Goal: Information Seeking & Learning: Learn about a topic

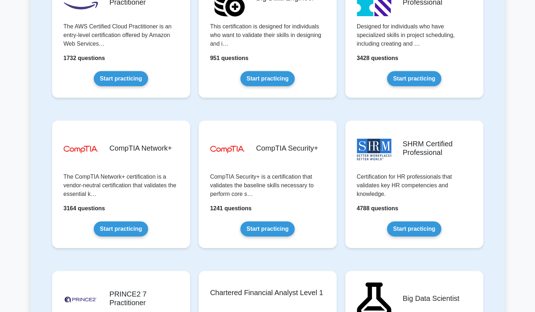
scroll to position [1249, 0]
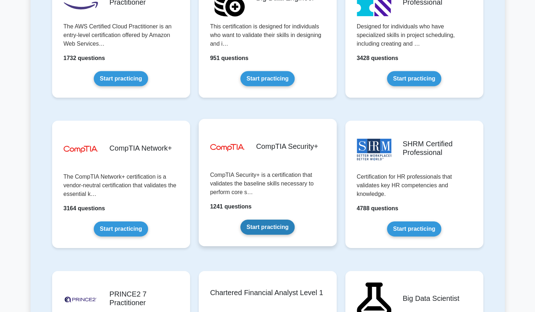
click at [267, 229] on link "Start practicing" at bounding box center [267, 227] width 54 height 15
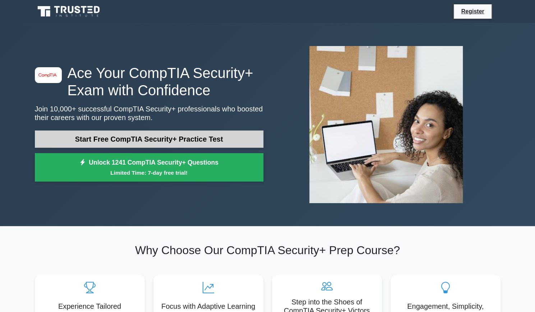
click at [232, 143] on link "Start Free CompTIA Security+ Practice Test" at bounding box center [149, 138] width 229 height 17
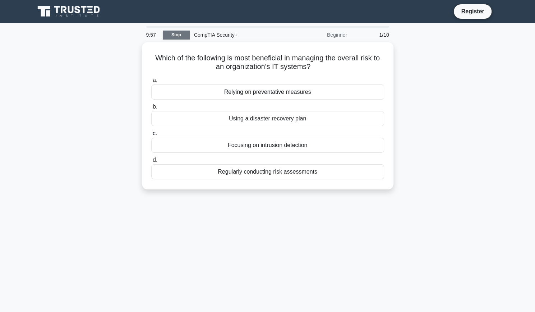
click at [183, 35] on link "Stop" at bounding box center [176, 35] width 27 height 9
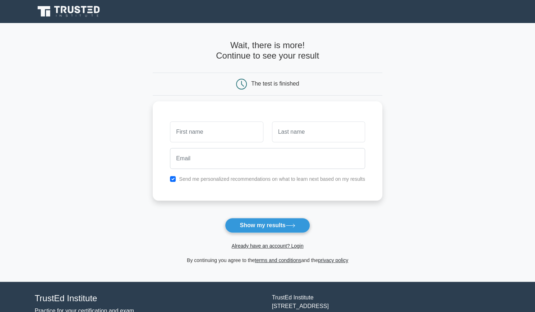
click at [97, 20] on nav "Register" at bounding box center [267, 11] width 535 height 23
click at [79, 3] on link at bounding box center [69, 11] width 69 height 17
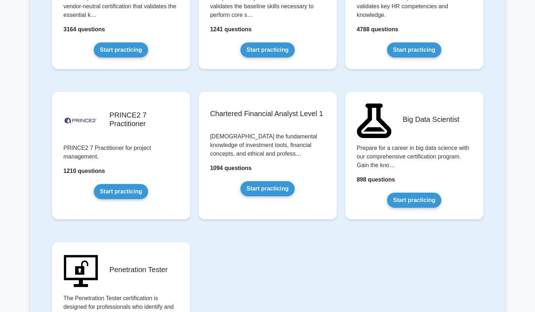
scroll to position [1343, 0]
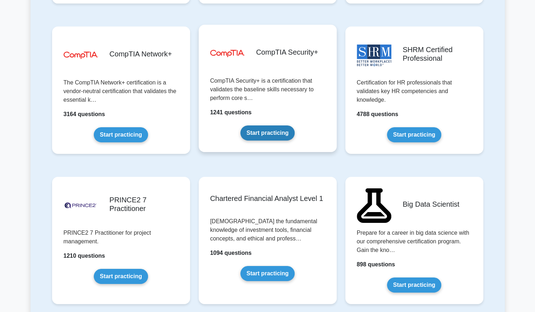
click at [275, 131] on link "Start practicing" at bounding box center [267, 132] width 54 height 15
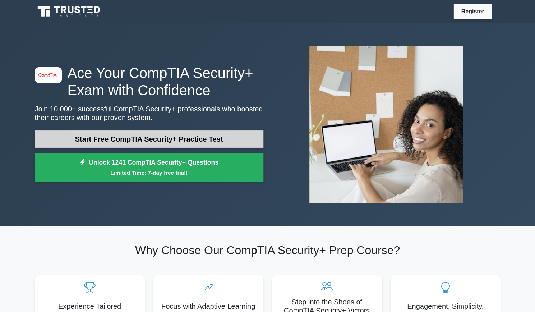
click at [235, 142] on link "Start Free CompTIA Security+ Practice Test" at bounding box center [149, 138] width 229 height 17
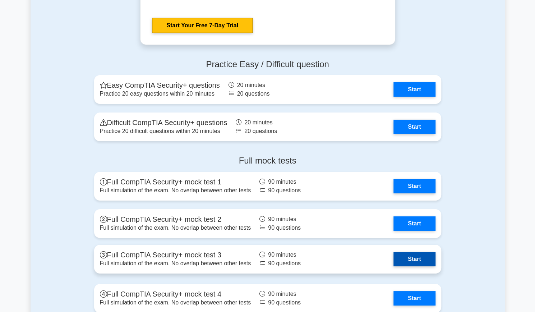
scroll to position [1377, 0]
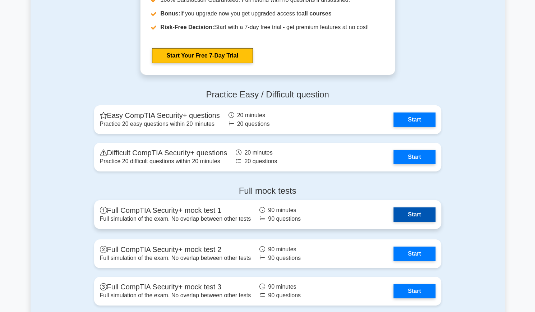
click at [409, 214] on link "Start" at bounding box center [415, 214] width 42 height 14
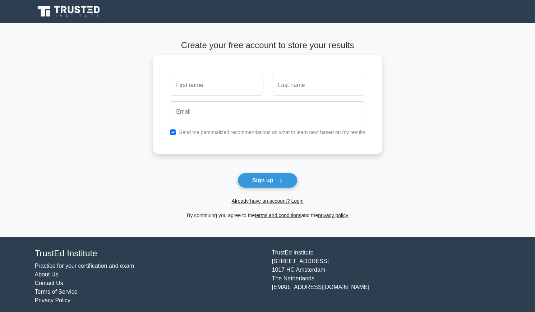
click at [235, 90] on input "text" at bounding box center [216, 85] width 93 height 21
type input "[PERSON_NAME]"
type input "Zentz"
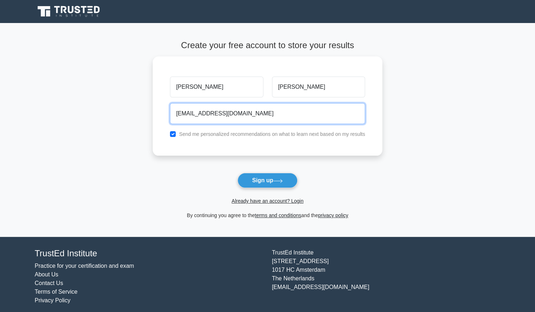
type input "[EMAIL_ADDRESS][DOMAIN_NAME]"
click at [238, 173] on button "Sign up" at bounding box center [268, 180] width 60 height 15
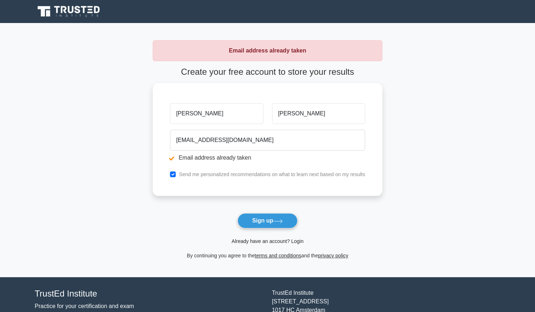
click at [273, 240] on link "Already have an account? Login" at bounding box center [267, 241] width 72 height 6
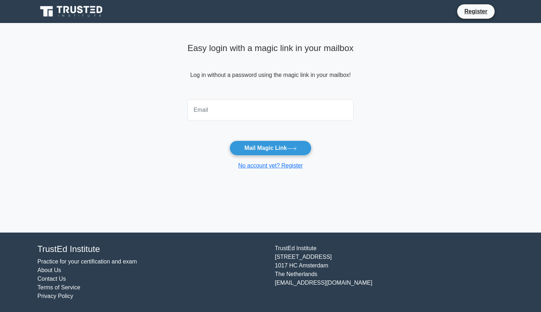
click at [224, 113] on input "email" at bounding box center [270, 110] width 166 height 21
type input "[EMAIL_ADDRESS][DOMAIN_NAME]"
click at [229, 141] on button "Mail Magic Link" at bounding box center [270, 148] width 82 height 15
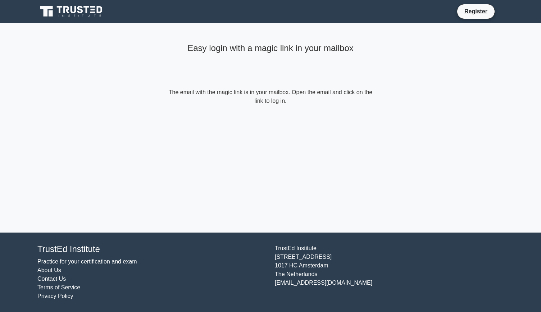
click at [382, 125] on main "Easy login with a magic link in your mailbox The email with the magic link is i…" at bounding box center [270, 128] width 541 height 210
click at [473, 18] on li "Register" at bounding box center [475, 11] width 38 height 15
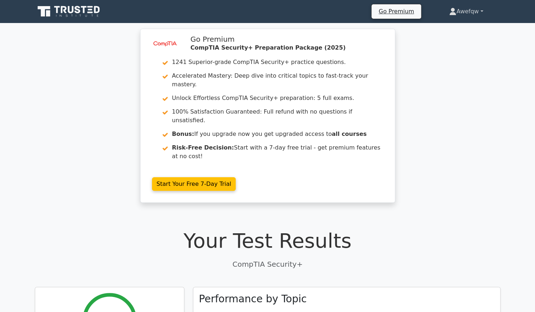
click at [459, 12] on link "Awefqw" at bounding box center [466, 11] width 68 height 14
click at [75, 10] on icon at bounding box center [69, 12] width 69 height 14
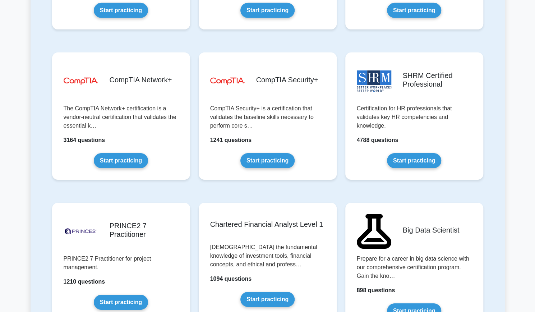
scroll to position [1314, 0]
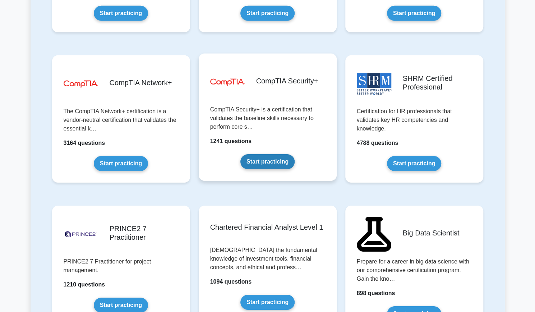
click at [271, 160] on link "Start practicing" at bounding box center [267, 161] width 54 height 15
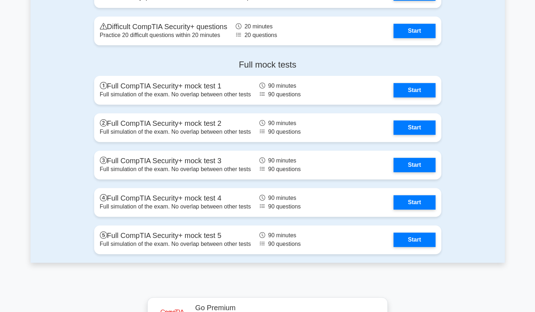
scroll to position [1724, 0]
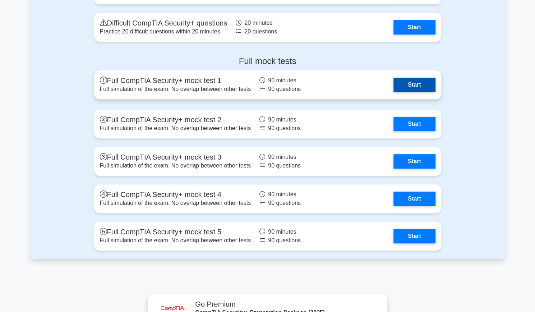
click at [406, 86] on link "Start" at bounding box center [415, 85] width 42 height 14
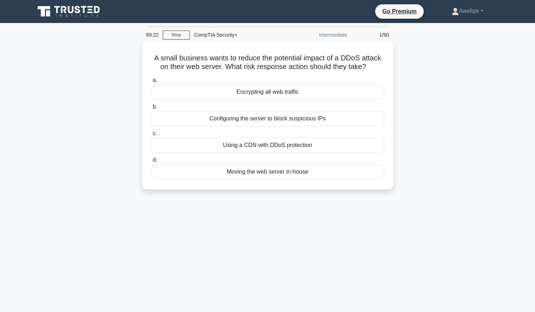
click at [468, 120] on div "A small business wants to reduce the potential impact of a DDoS attack on their…" at bounding box center [268, 120] width 474 height 156
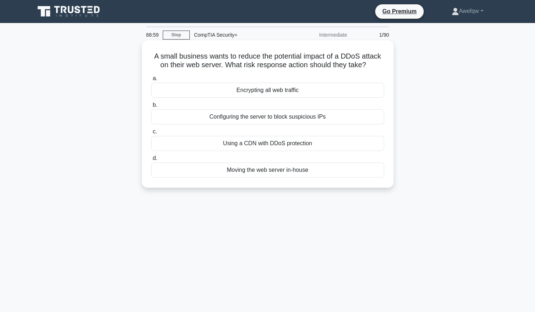
click at [278, 120] on div "Configuring the server to block suspicious IPs" at bounding box center [267, 116] width 233 height 15
click at [151, 107] on input "b. Configuring the server to block suspicious IPs" at bounding box center [151, 105] width 0 height 5
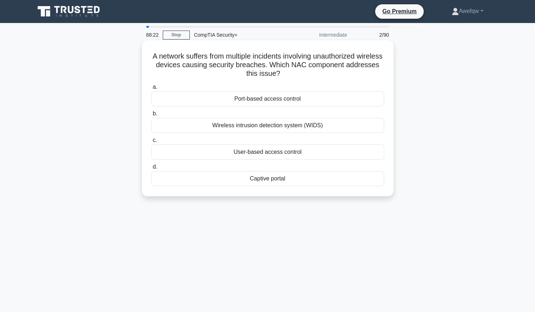
click at [368, 156] on div "User-based access control" at bounding box center [267, 151] width 233 height 15
click at [151, 143] on input "c. User-based access control" at bounding box center [151, 140] width 0 height 5
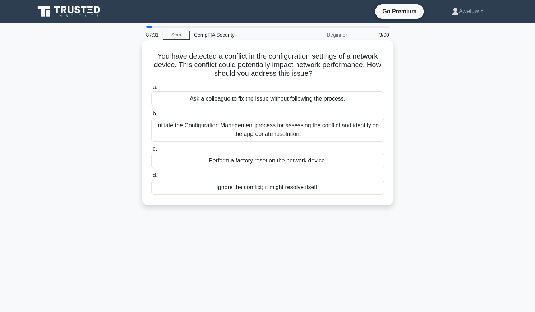
click at [363, 141] on div "Initiate the Configuration Management process for assessing the conflict and id…" at bounding box center [267, 130] width 233 height 24
click at [151, 116] on input "b. Initiate the Configuration Management process for assessing the conflict and…" at bounding box center [151, 113] width 0 height 5
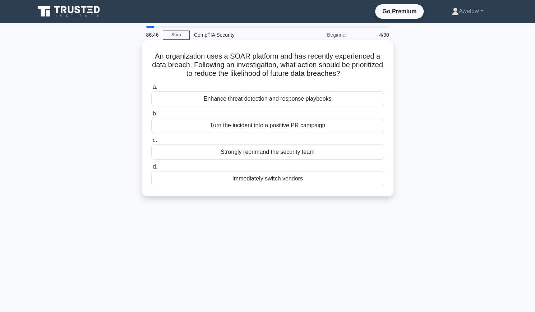
click at [253, 99] on div "Enhance threat detection and response playbooks" at bounding box center [267, 98] width 233 height 15
click at [151, 89] on input "a. Enhance threat detection and response playbooks" at bounding box center [151, 87] width 0 height 5
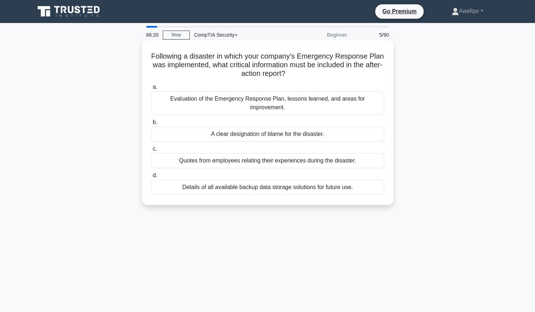
click at [211, 61] on h5 "Following a disaster in which your company's Emergency Response Plan was implem…" at bounding box center [268, 65] width 234 height 27
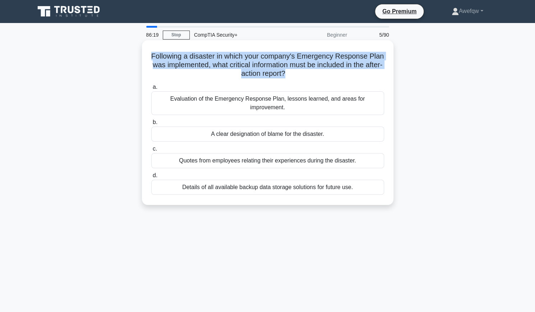
click at [211, 61] on h5 "Following a disaster in which your company's Emergency Response Plan was implem…" at bounding box center [268, 65] width 234 height 27
click at [225, 71] on h5 "Following a disaster in which your company's Emergency Response Plan was implem…" at bounding box center [268, 65] width 234 height 27
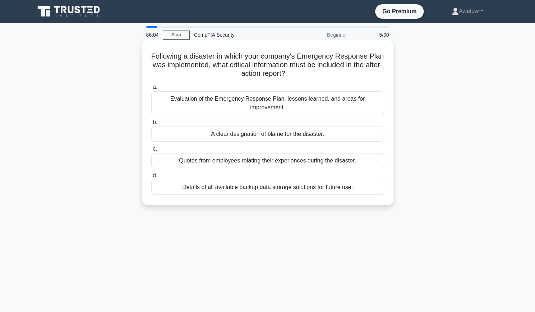
click at [272, 97] on div "Evaluation of the Emergency Response Plan, lessons learned, and areas for impro…" at bounding box center [267, 103] width 233 height 24
click at [151, 89] on input "a. Evaluation of the Emergency Response Plan, lessons learned, and areas for im…" at bounding box center [151, 87] width 0 height 5
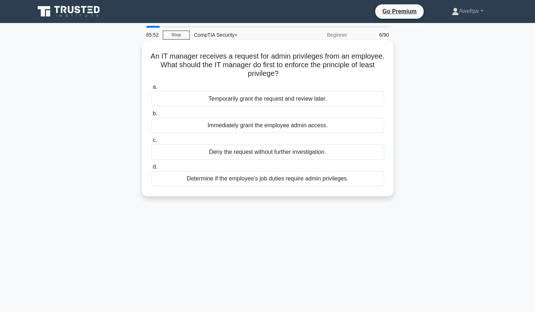
click at [237, 180] on div "Determine if the employee's job duties require admin privileges." at bounding box center [267, 178] width 233 height 15
click at [151, 169] on input "d. Determine if the employee's job duties require admin privileges." at bounding box center [151, 167] width 0 height 5
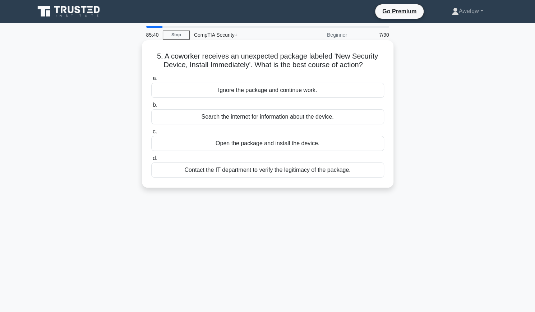
click at [239, 174] on div "Contact the IT department to verify the legitimacy of the package." at bounding box center [267, 169] width 233 height 15
click at [151, 161] on input "d. Contact the IT department to verify the legitimacy of the package." at bounding box center [151, 158] width 0 height 5
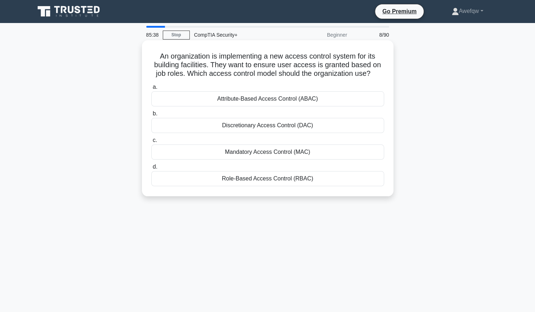
click at [251, 59] on h5 "An organization is implementing a new access control system for its building fa…" at bounding box center [268, 65] width 234 height 27
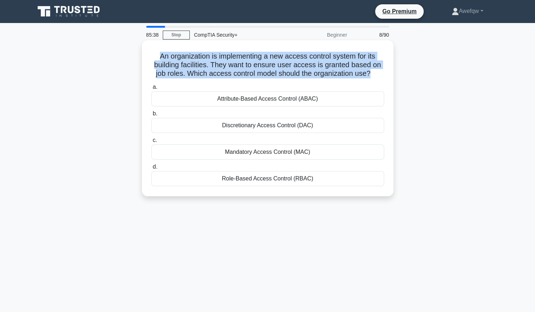
click at [251, 59] on h5 "An organization is implementing a new access control system for its building fa…" at bounding box center [268, 65] width 234 height 27
click at [262, 59] on h5 "An organization is implementing a new access control system for its building fa…" at bounding box center [268, 65] width 234 height 27
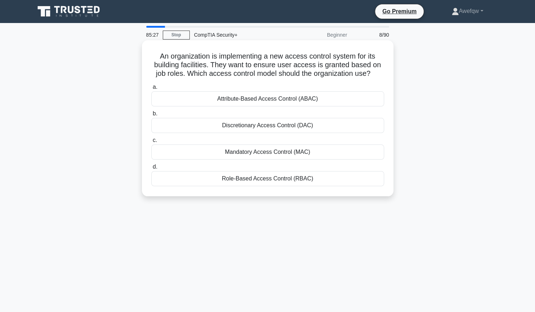
click at [268, 180] on div "Role-Based Access Control (RBAC)" at bounding box center [267, 178] width 233 height 15
click at [151, 169] on input "d. Role-Based Access Control (RBAC)" at bounding box center [151, 167] width 0 height 5
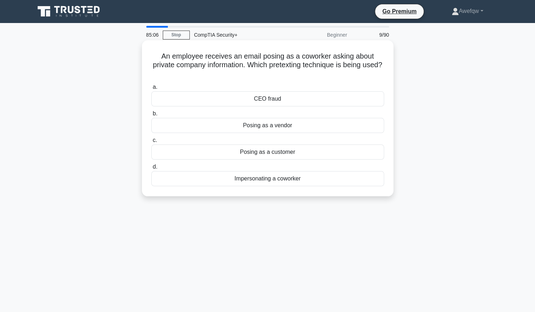
click at [275, 178] on div "Impersonating a coworker" at bounding box center [267, 178] width 233 height 15
click at [151, 169] on input "d. Impersonating a coworker" at bounding box center [151, 167] width 0 height 5
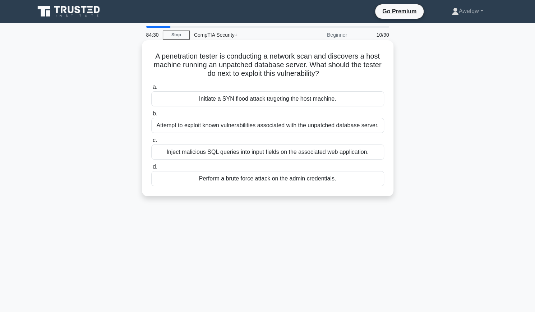
click at [364, 132] on div "Attempt to exploit known vulnerabilities associated with the unpatched database…" at bounding box center [267, 125] width 233 height 15
click at [151, 116] on input "b. Attempt to exploit known vulnerabilities associated with the unpatched datab…" at bounding box center [151, 113] width 0 height 5
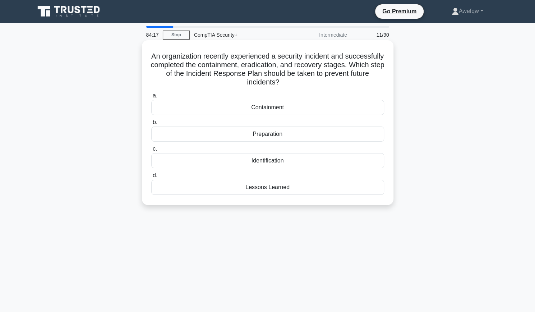
click at [293, 137] on div "Preparation" at bounding box center [267, 134] width 233 height 15
click at [151, 125] on input "b. Preparation" at bounding box center [151, 122] width 0 height 5
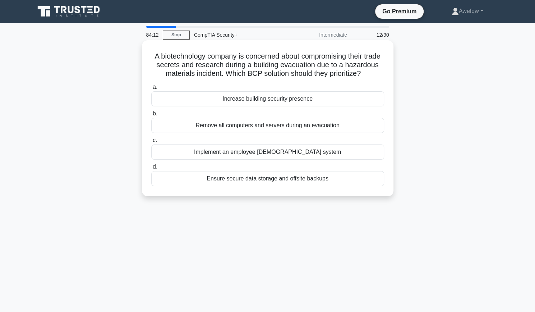
click at [223, 66] on h5 "A biotechnology company is concerned about compromising their trade secrets and…" at bounding box center [268, 65] width 234 height 27
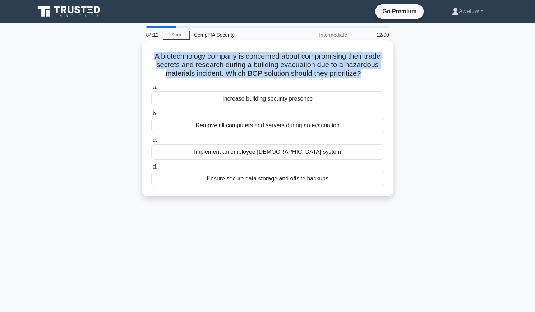
click at [223, 66] on h5 "A biotechnology company is concerned about compromising their trade secrets and…" at bounding box center [268, 65] width 234 height 27
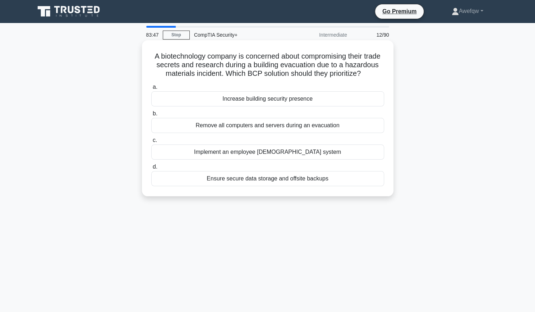
click at [288, 186] on div "Ensure secure data storage and offsite backups" at bounding box center [267, 178] width 233 height 15
click at [151, 169] on input "d. Ensure secure data storage and offsite backups" at bounding box center [151, 167] width 0 height 5
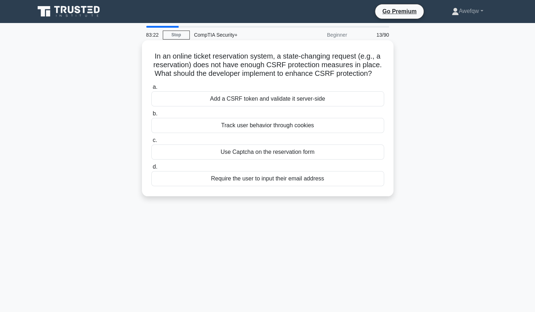
click at [303, 99] on div "Add a CSRF token and validate it server-side" at bounding box center [267, 98] width 233 height 15
click at [151, 89] on input "a. Add a CSRF token and validate it server-side" at bounding box center [151, 87] width 0 height 5
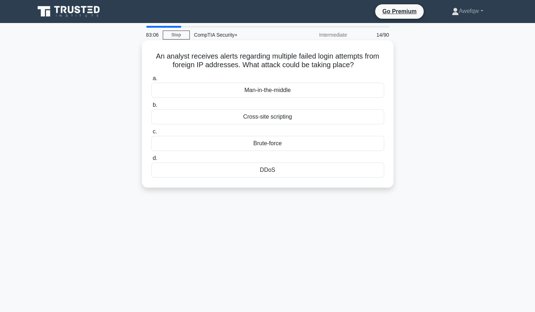
click at [270, 146] on div "Brute-force" at bounding box center [267, 143] width 233 height 15
click at [151, 134] on input "c. Brute-force" at bounding box center [151, 131] width 0 height 5
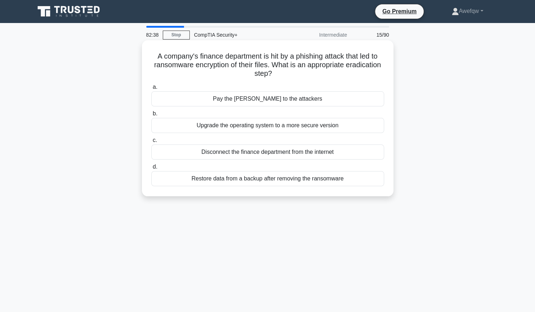
click at [308, 179] on div "Restore data from a backup after removing the ransomware" at bounding box center [267, 178] width 233 height 15
click at [151, 169] on input "d. Restore data from a backup after removing the ransomware" at bounding box center [151, 167] width 0 height 5
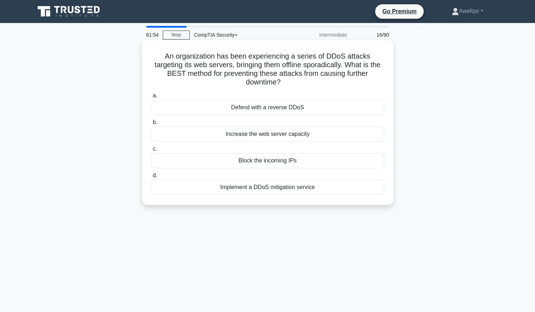
click at [316, 189] on div "Implement a DDoS mitigation service" at bounding box center [267, 187] width 233 height 15
click at [151, 178] on input "d. Implement a DDoS mitigation service" at bounding box center [151, 175] width 0 height 5
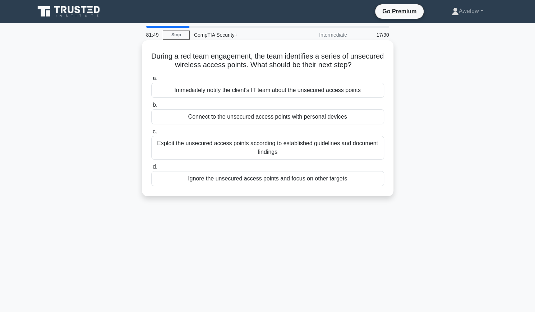
click at [286, 65] on h5 "During a red team engagement, the team identifies a series of unsecured wireles…" at bounding box center [268, 61] width 234 height 18
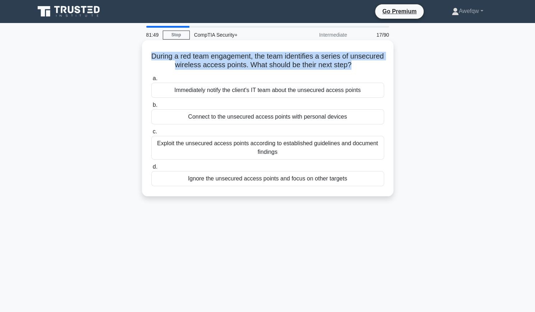
click at [286, 65] on h5 "During a red team engagement, the team identifies a series of unsecured wireles…" at bounding box center [268, 61] width 234 height 18
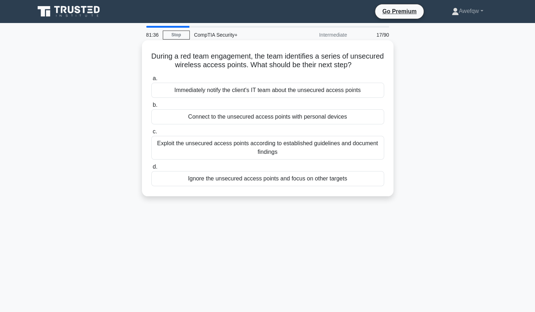
click at [273, 151] on div "Exploit the unsecured access points according to established guidelines and doc…" at bounding box center [267, 148] width 233 height 24
click at [151, 134] on input "c. Exploit the unsecured access points according to established guidelines and …" at bounding box center [151, 131] width 0 height 5
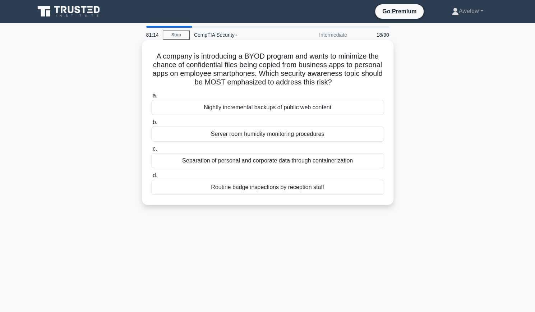
click at [250, 164] on div "Separation of personal and corporate data through containerization" at bounding box center [267, 160] width 233 height 15
click at [151, 151] on input "c. Separation of personal and corporate data through containerization" at bounding box center [151, 149] width 0 height 5
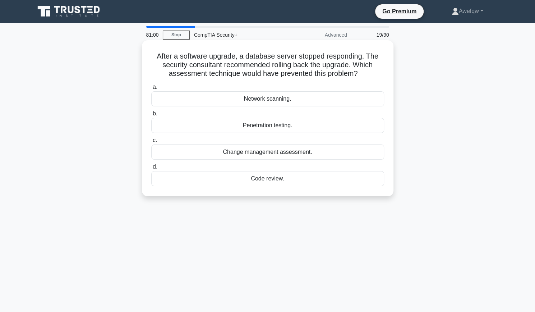
click at [257, 178] on div "Code review." at bounding box center [267, 178] width 233 height 15
click at [151, 169] on input "d. Code review." at bounding box center [151, 167] width 0 height 5
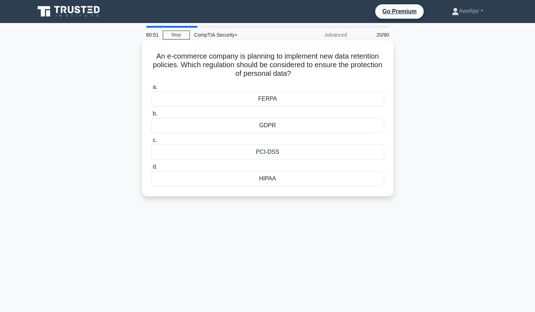
click at [291, 180] on div "HIPAA" at bounding box center [267, 178] width 233 height 15
click at [151, 169] on input "d. HIPAA" at bounding box center [151, 167] width 0 height 5
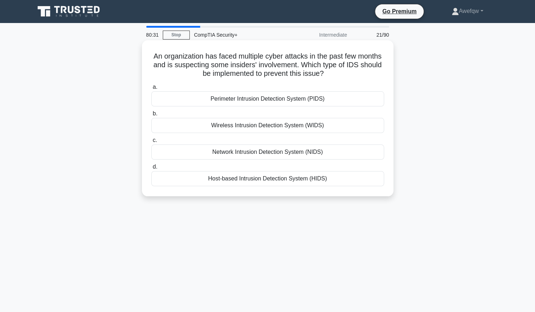
click at [345, 178] on div "Host-based Intrusion Detection System (HIDS)" at bounding box center [267, 178] width 233 height 15
click at [151, 169] on input "d. Host-based Intrusion Detection System (HIDS)" at bounding box center [151, 167] width 0 height 5
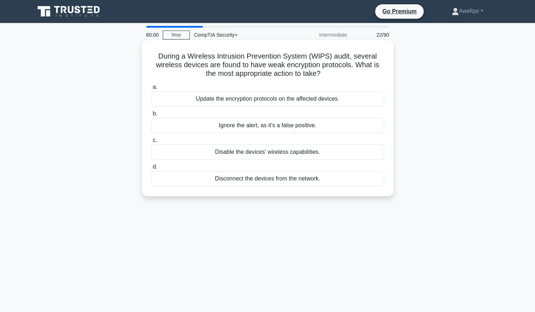
click at [317, 101] on div "Update the encryption protocols on the affected devices." at bounding box center [267, 98] width 233 height 15
click at [151, 89] on input "a. Update the encryption protocols on the affected devices." at bounding box center [151, 87] width 0 height 5
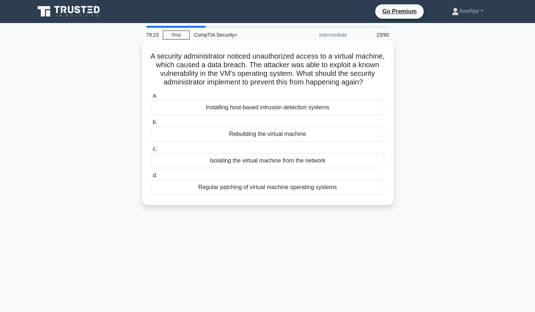
click at [303, 195] on div "Regular patching of virtual machine operating systems" at bounding box center [267, 187] width 233 height 15
click at [151, 178] on input "d. Regular patching of virtual machine operating systems" at bounding box center [151, 175] width 0 height 5
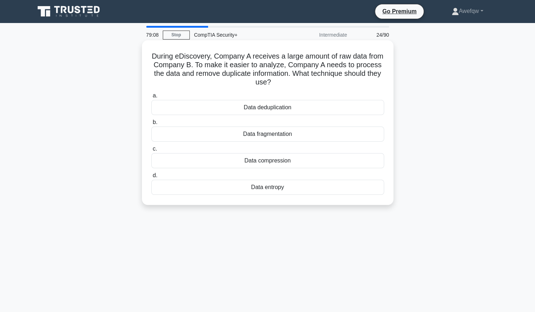
click at [323, 162] on div "Data compression" at bounding box center [267, 160] width 233 height 15
click at [151, 151] on input "c. Data compression" at bounding box center [151, 149] width 0 height 5
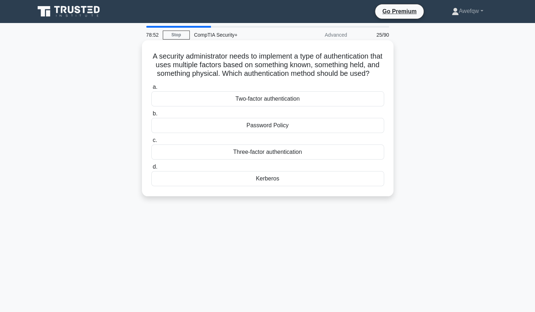
click at [324, 106] on div "Two-factor authentication" at bounding box center [267, 98] width 233 height 15
click at [151, 89] on input "a. Two-factor authentication" at bounding box center [151, 87] width 0 height 5
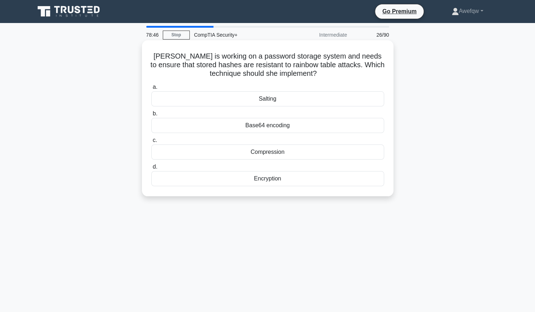
click at [349, 99] on div "Salting" at bounding box center [267, 98] width 233 height 15
click at [151, 89] on input "a. Salting" at bounding box center [151, 87] width 0 height 5
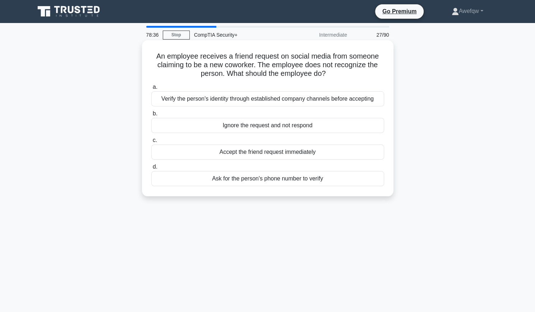
click at [379, 100] on div "Verify the person's identity through established company channels before accept…" at bounding box center [267, 98] width 233 height 15
click at [151, 89] on input "a. Verify the person's identity through established company channels before acc…" at bounding box center [151, 87] width 0 height 5
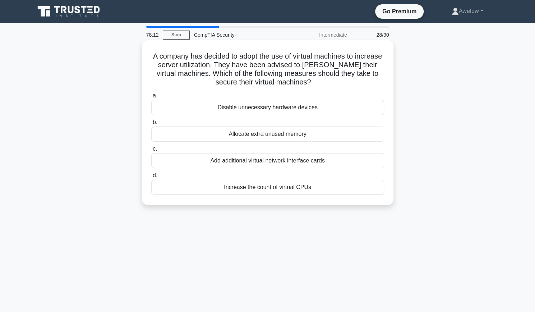
click at [348, 133] on div "Allocate extra unused memory" at bounding box center [267, 134] width 233 height 15
click at [151, 125] on input "b. Allocate extra unused memory" at bounding box center [151, 122] width 0 height 5
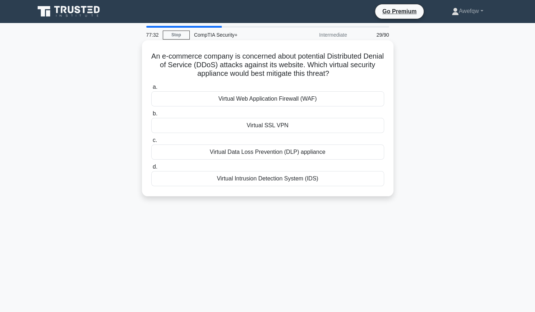
click at [253, 99] on div "Virtual Web Application Firewall (WAF)" at bounding box center [267, 98] width 233 height 15
click at [151, 89] on input "a. Virtual Web Application Firewall (WAF)" at bounding box center [151, 87] width 0 height 5
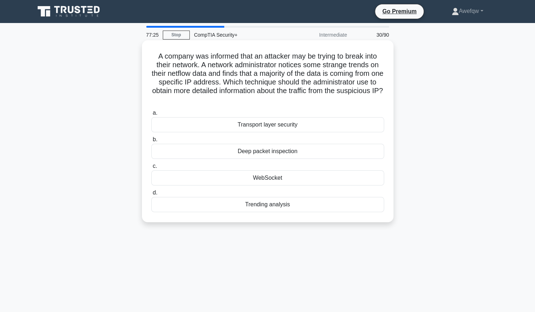
click at [278, 71] on h5 "A company was informed that an attacker may be trying to break into their netwo…" at bounding box center [268, 78] width 234 height 52
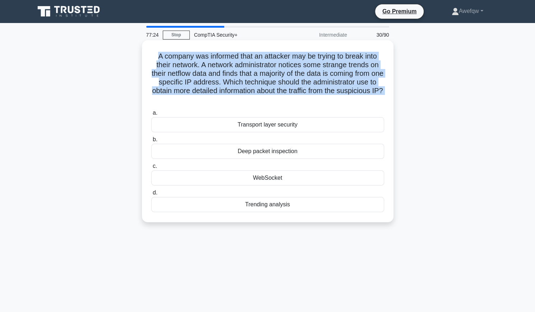
click at [278, 71] on h5 "A company was informed that an attacker may be trying to break into their netwo…" at bounding box center [268, 78] width 234 height 52
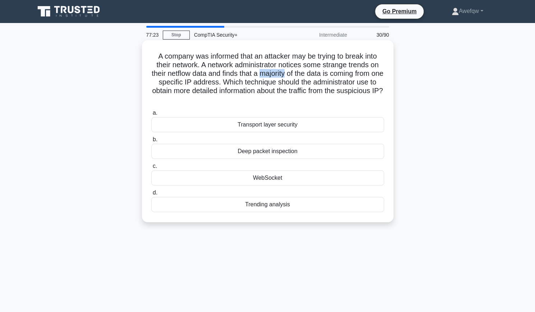
click at [278, 71] on h5 "A company was informed that an attacker may be trying to break into their netwo…" at bounding box center [268, 78] width 234 height 52
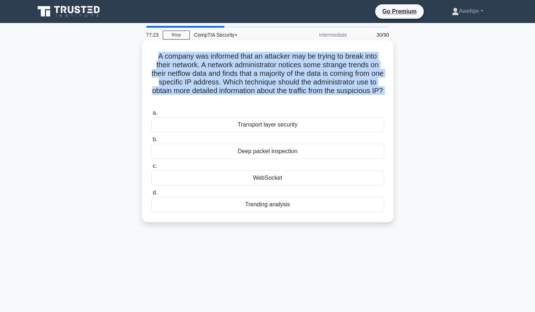
click at [278, 71] on h5 "A company was informed that an attacker may be trying to break into their netwo…" at bounding box center [268, 78] width 234 height 52
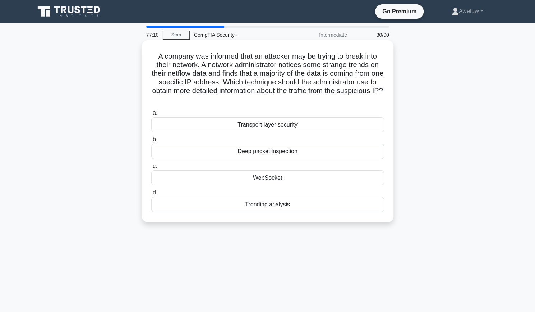
click at [266, 202] on div "Trending analysis" at bounding box center [267, 204] width 233 height 15
click at [151, 195] on input "d. Trending analysis" at bounding box center [151, 192] width 0 height 5
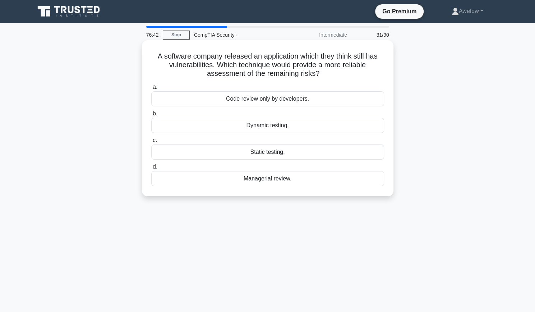
click at [272, 127] on div "Dynamic testing." at bounding box center [267, 125] width 233 height 15
click at [151, 116] on input "b. Dynamic testing." at bounding box center [151, 113] width 0 height 5
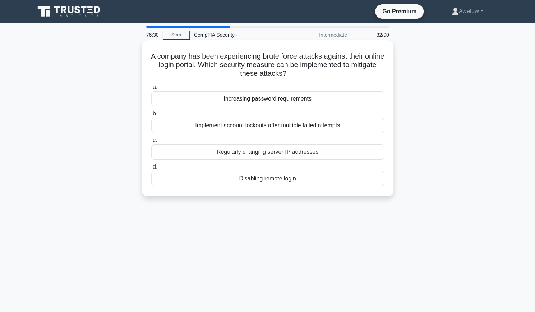
click at [272, 128] on div "Implement account lockouts after multiple failed attempts" at bounding box center [267, 125] width 233 height 15
click at [151, 116] on input "b. Implement account lockouts after multiple failed attempts" at bounding box center [151, 113] width 0 height 5
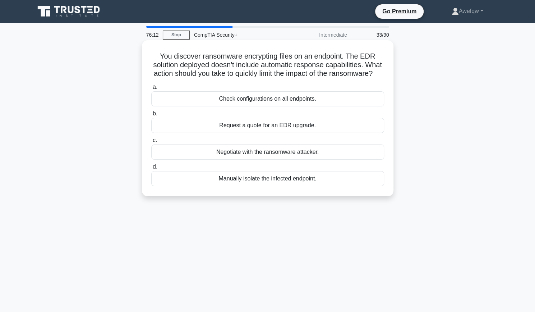
click at [271, 186] on div "Manually isolate the infected endpoint." at bounding box center [267, 178] width 233 height 15
click at [151, 169] on input "d. Manually isolate the infected endpoint." at bounding box center [151, 167] width 0 height 5
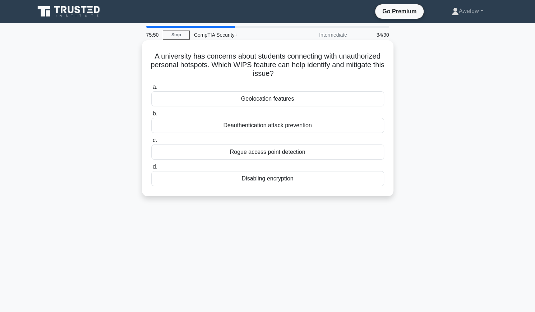
click at [278, 152] on div "Rogue access point detection" at bounding box center [267, 151] width 233 height 15
click at [151, 143] on input "c. Rogue access point detection" at bounding box center [151, 140] width 0 height 5
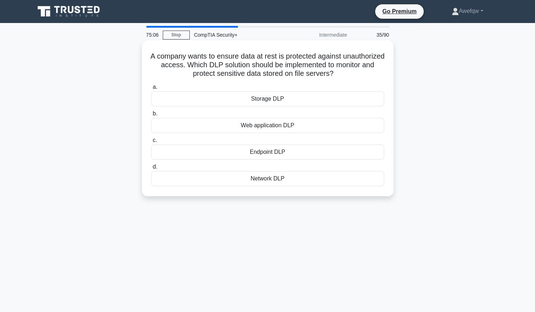
click at [295, 102] on div "Storage DLP" at bounding box center [267, 98] width 233 height 15
click at [151, 89] on input "a. Storage DLP" at bounding box center [151, 87] width 0 height 5
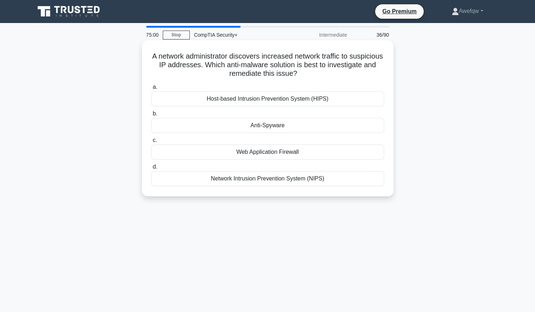
click at [269, 65] on h5 "A network administrator discovers increased network traffic to suspicious IP ad…" at bounding box center [268, 65] width 234 height 27
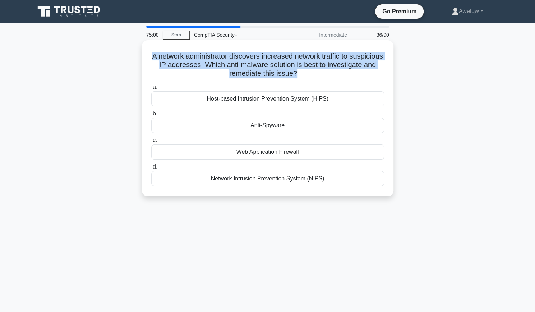
click at [269, 65] on h5 "A network administrator discovers increased network traffic to suspicious IP ad…" at bounding box center [268, 65] width 234 height 27
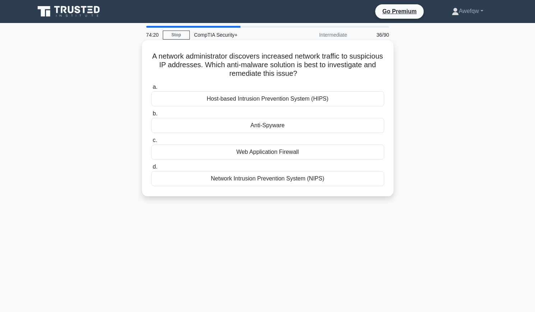
click at [261, 179] on div "Network Intrusion Prevention System (NIPS)" at bounding box center [267, 178] width 233 height 15
click at [151, 169] on input "d. Network Intrusion Prevention System (NIPS)" at bounding box center [151, 167] width 0 height 5
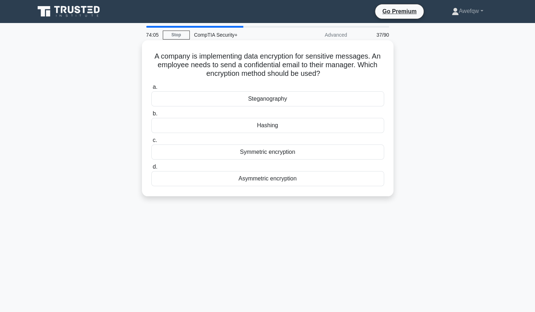
click at [266, 179] on div "Asymmetric encryption" at bounding box center [267, 178] width 233 height 15
click at [151, 169] on input "d. Asymmetric encryption" at bounding box center [151, 167] width 0 height 5
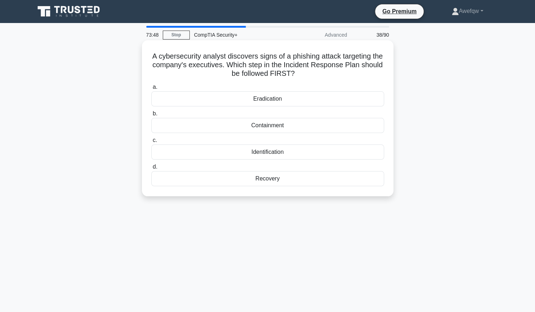
click at [263, 155] on div "Identification" at bounding box center [267, 151] width 233 height 15
click at [151, 143] on input "c. Identification" at bounding box center [151, 140] width 0 height 5
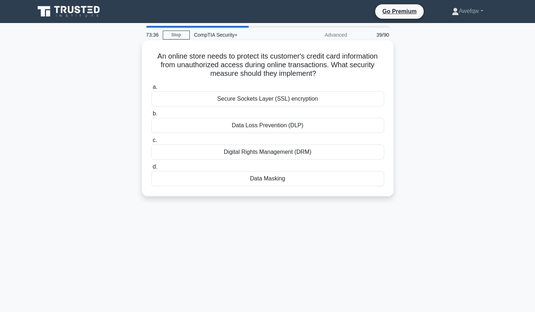
click at [293, 101] on div "Secure Sockets Layer (SSL) encryption" at bounding box center [267, 98] width 233 height 15
click at [151, 89] on input "a. Secure Sockets Layer (SSL) encryption" at bounding box center [151, 87] width 0 height 5
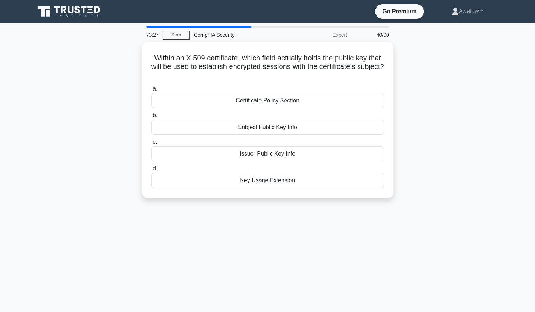
click at [293, 101] on div "Certificate Policy Section" at bounding box center [267, 100] width 233 height 15
click at [151, 91] on input "a. Certificate Policy Section" at bounding box center [151, 89] width 0 height 5
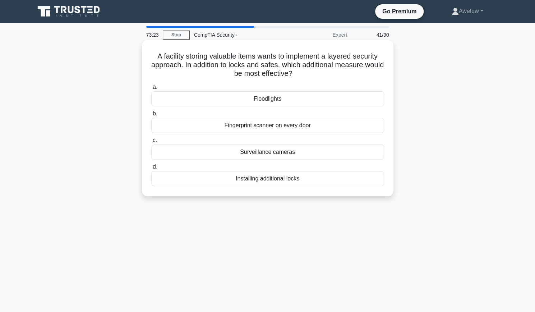
click at [254, 58] on h5 "A facility storing valuable items wants to implement a layered security approac…" at bounding box center [268, 65] width 234 height 27
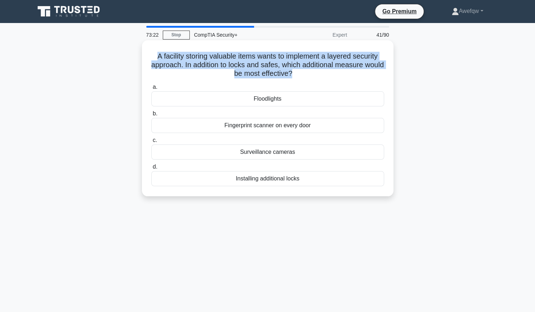
click at [254, 58] on h5 "A facility storing valuable items wants to implement a layered security approac…" at bounding box center [268, 65] width 234 height 27
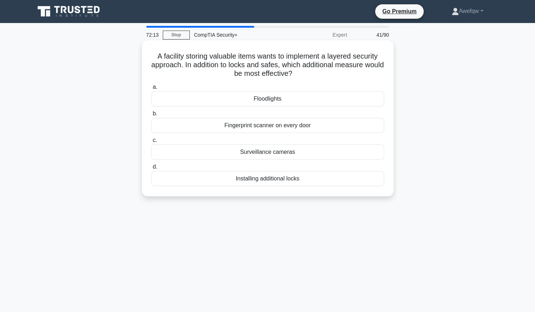
click at [275, 97] on div "Floodlights" at bounding box center [267, 98] width 233 height 15
click at [151, 89] on input "a. Floodlights" at bounding box center [151, 87] width 0 height 5
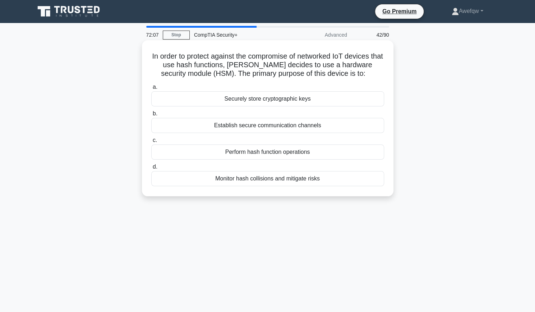
click at [254, 60] on h5 "In order to protect against the compromise of networked IoT devices that use ha…" at bounding box center [268, 65] width 234 height 27
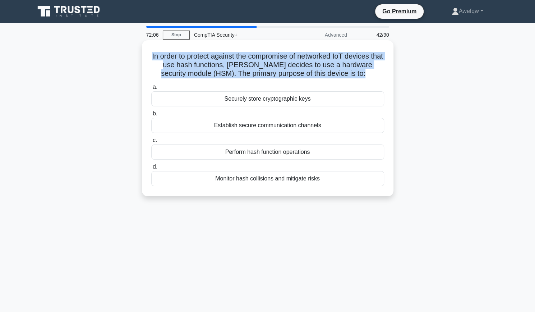
click at [254, 60] on h5 "In order to protect against the compromise of networked IoT devices that use ha…" at bounding box center [268, 65] width 234 height 27
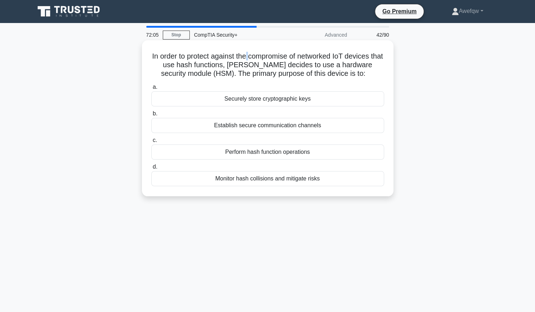
click at [254, 60] on h5 "In order to protect against the compromise of networked IoT devices that use ha…" at bounding box center [268, 65] width 234 height 27
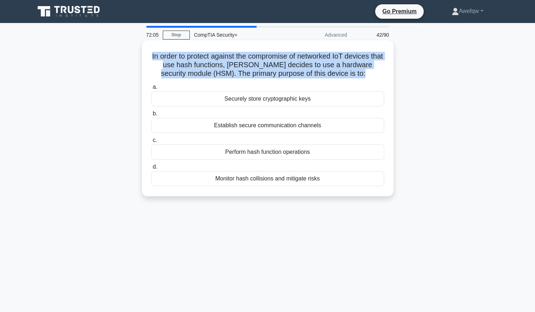
click at [254, 60] on h5 "In order to protect against the compromise of networked IoT devices that use ha…" at bounding box center [268, 65] width 234 height 27
click at [255, 65] on h5 "In order to protect against the compromise of networked IoT devices that use ha…" at bounding box center [268, 65] width 234 height 27
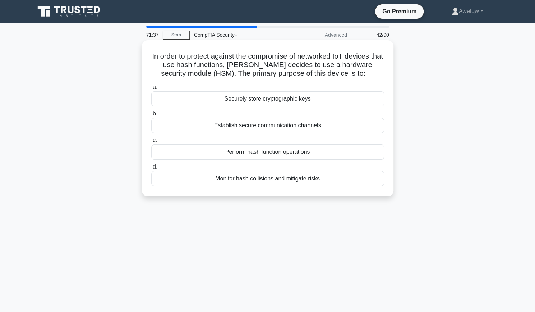
click at [257, 68] on h5 "In order to protect against the compromise of networked IoT devices that use ha…" at bounding box center [268, 65] width 234 height 27
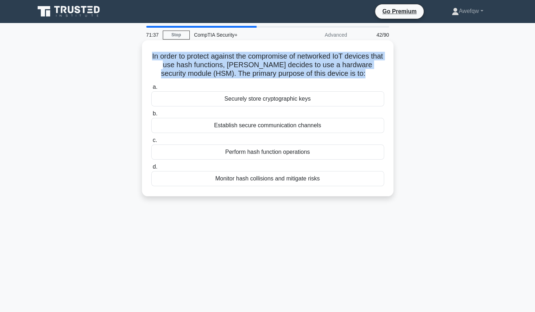
click at [257, 68] on h5 "In order to protect against the compromise of networked IoT devices that use ha…" at bounding box center [268, 65] width 234 height 27
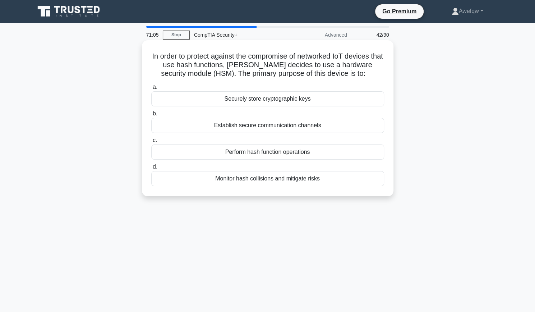
click at [283, 103] on div "Securely store cryptographic keys" at bounding box center [267, 98] width 233 height 15
click at [151, 89] on input "a. Securely store cryptographic keys" at bounding box center [151, 87] width 0 height 5
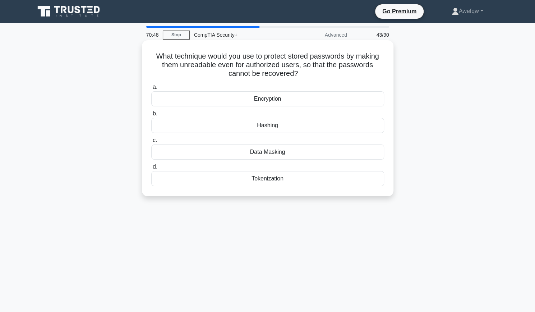
click at [277, 125] on div "Hashing" at bounding box center [267, 125] width 233 height 15
click at [151, 116] on input "b. Hashing" at bounding box center [151, 113] width 0 height 5
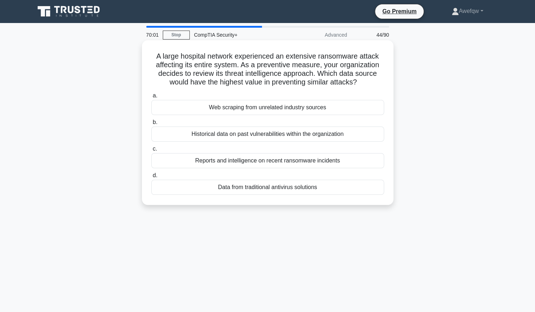
click at [267, 159] on div "Reports and intelligence on recent ransomware incidents" at bounding box center [267, 160] width 233 height 15
click at [151, 151] on input "c. Reports and intelligence on recent ransomware incidents" at bounding box center [151, 149] width 0 height 5
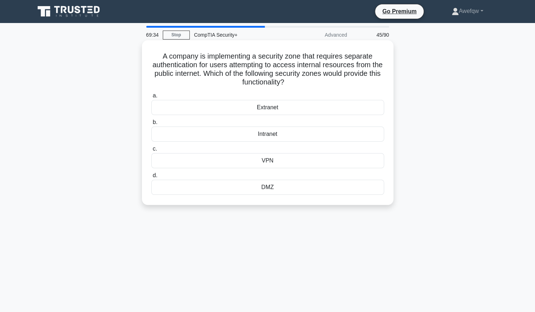
click at [272, 133] on div "Intranet" at bounding box center [267, 134] width 233 height 15
click at [151, 125] on input "b. Intranet" at bounding box center [151, 122] width 0 height 5
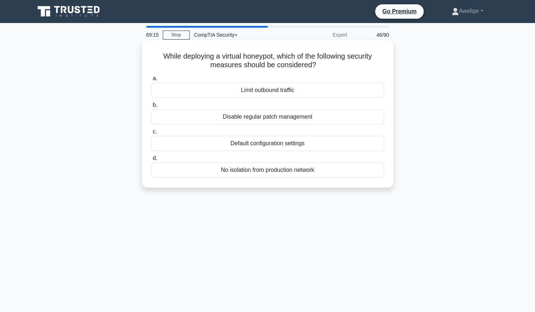
click at [280, 94] on div "Limit outbound traffic" at bounding box center [267, 90] width 233 height 15
click at [151, 81] on input "a. Limit outbound traffic" at bounding box center [151, 78] width 0 height 5
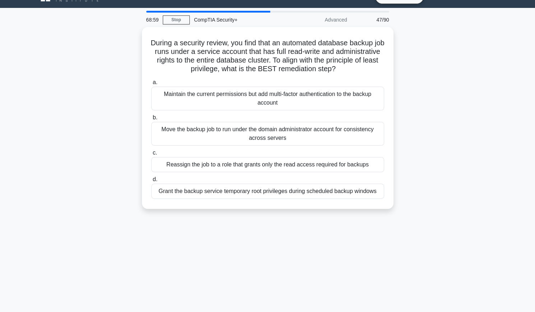
scroll to position [16, 0]
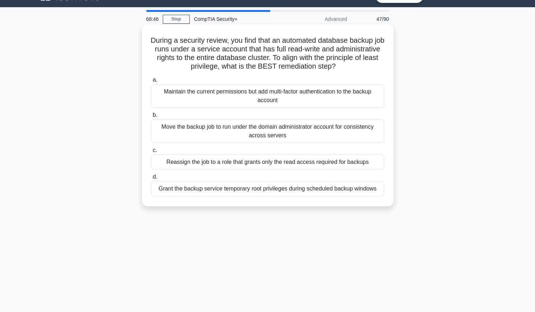
click at [271, 165] on div "Reassign the job to a role that grants only the read access required for backups" at bounding box center [267, 162] width 233 height 15
click at [151, 153] on input "c. Reassign the job to a role that grants only the read access required for bac…" at bounding box center [151, 150] width 0 height 5
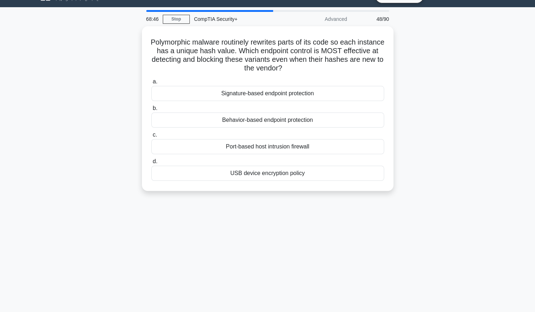
scroll to position [0, 0]
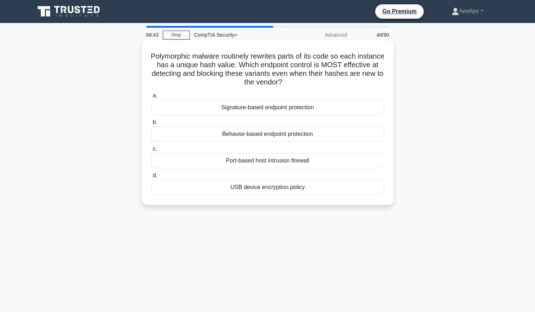
click at [251, 83] on h5 "Polymorphic malware routinely rewrites parts of its code so each instance has a…" at bounding box center [268, 69] width 234 height 35
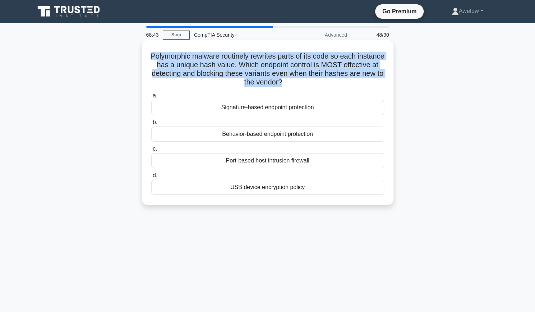
click at [251, 83] on h5 "Polymorphic malware routinely rewrites parts of its code so each instance has a…" at bounding box center [268, 69] width 234 height 35
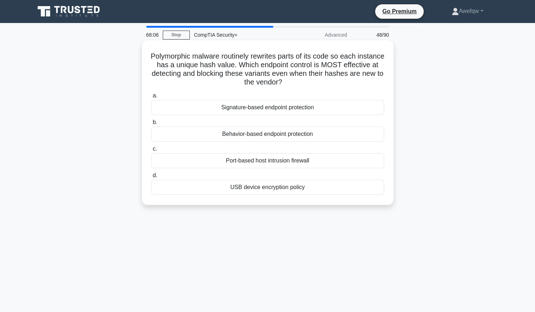
click at [266, 109] on div "Signature-based endpoint protection" at bounding box center [267, 107] width 233 height 15
click at [151, 98] on input "a. Signature-based endpoint protection" at bounding box center [151, 95] width 0 height 5
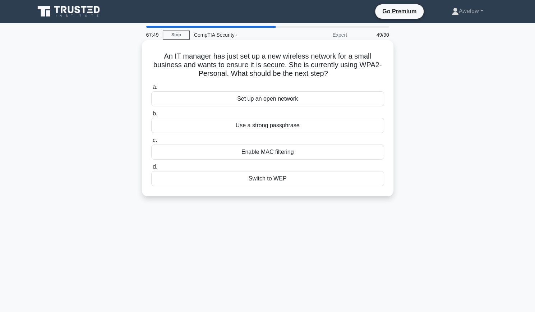
click at [280, 154] on div "Enable MAC filtering" at bounding box center [267, 151] width 233 height 15
click at [151, 143] on input "c. Enable MAC filtering" at bounding box center [151, 140] width 0 height 5
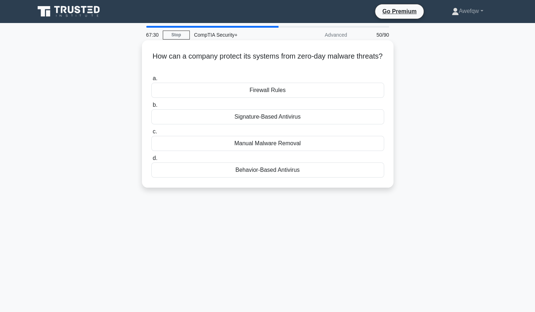
click at [273, 170] on div "Behavior-Based Antivirus" at bounding box center [267, 169] width 233 height 15
click at [151, 161] on input "d. Behavior-Based Antivirus" at bounding box center [151, 158] width 0 height 5
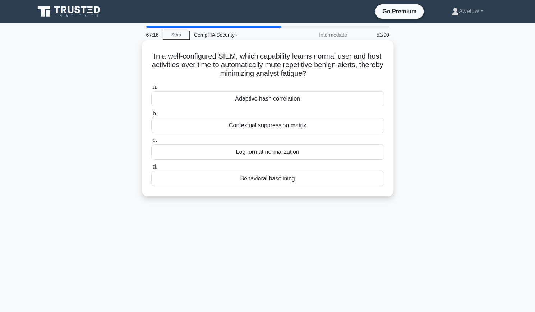
click at [256, 182] on div "Behavioral baselining" at bounding box center [267, 178] width 233 height 15
click at [151, 169] on input "d. Behavioral baselining" at bounding box center [151, 167] width 0 height 5
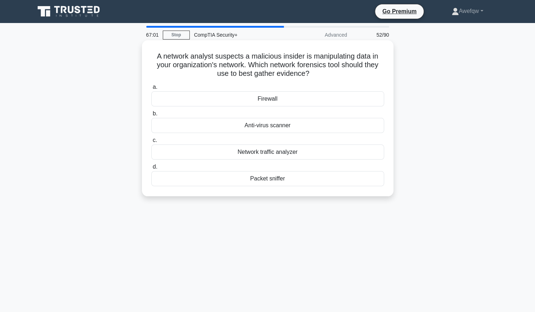
click at [267, 153] on div "Network traffic analyzer" at bounding box center [267, 151] width 233 height 15
click at [151, 143] on input "c. Network traffic analyzer" at bounding box center [151, 140] width 0 height 5
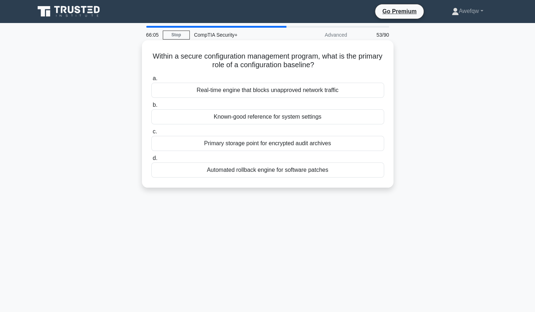
click at [278, 172] on div "Automated rollback engine for software patches" at bounding box center [267, 169] width 233 height 15
click at [151, 161] on input "d. Automated rollback engine for software patches" at bounding box center [151, 158] width 0 height 5
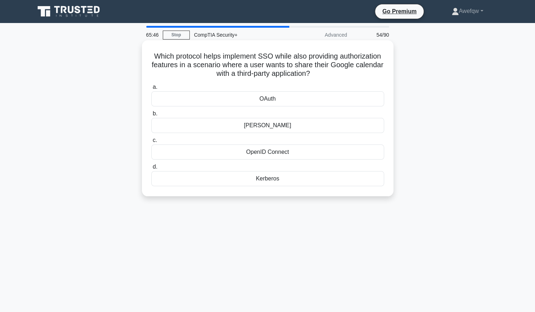
click at [299, 102] on div "OAuth" at bounding box center [267, 98] width 233 height 15
click at [151, 89] on input "a. OAuth" at bounding box center [151, 87] width 0 height 5
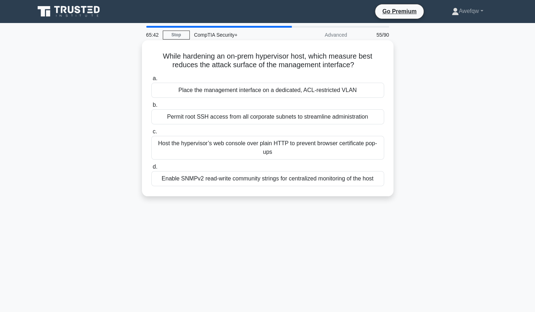
click at [349, 63] on h5 "While hardening an on-prem hypervisor host, which measure best reduces the atta…" at bounding box center [268, 61] width 234 height 18
click at [338, 56] on h5 "While hardening an on-prem hypervisor host, which measure best reduces the atta…" at bounding box center [268, 61] width 234 height 18
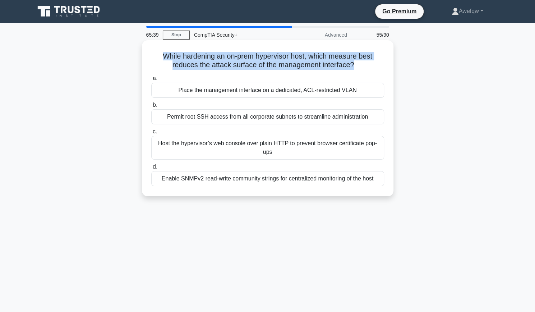
click at [338, 56] on h5 "While hardening an on-prem hypervisor host, which measure best reduces the atta…" at bounding box center [268, 61] width 234 height 18
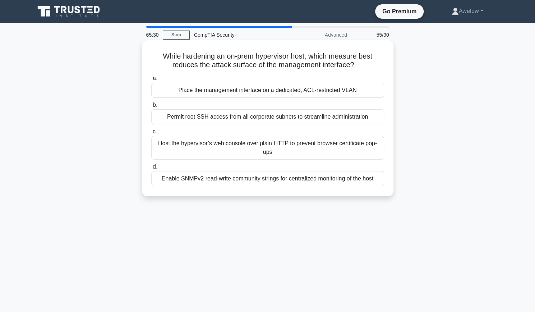
click at [293, 56] on h5 "While hardening an on-prem hypervisor host, which measure best reduces the atta…" at bounding box center [268, 61] width 234 height 18
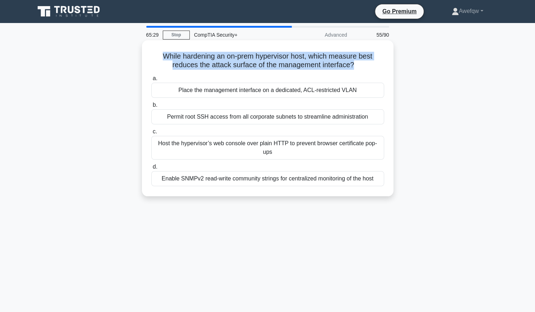
click at [293, 56] on h5 "While hardening an on-prem hypervisor host, which measure best reduces the atta…" at bounding box center [268, 61] width 234 height 18
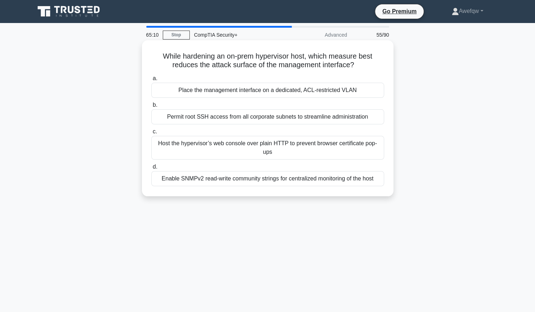
click at [289, 92] on div "Place the management interface on a dedicated, ACL-restricted VLAN" at bounding box center [267, 90] width 233 height 15
click at [151, 81] on input "a. Place the management interface on a dedicated, ACL-restricted VLAN" at bounding box center [151, 78] width 0 height 5
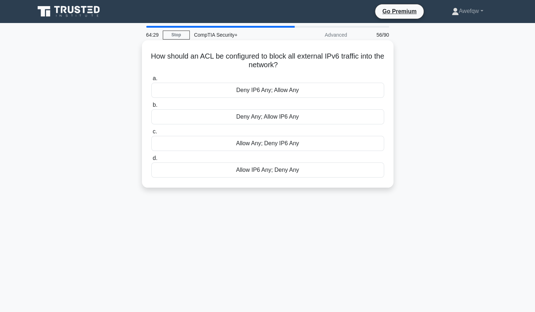
click at [256, 90] on div "Deny IP6 Any; Allow Any" at bounding box center [267, 90] width 233 height 15
click at [151, 81] on input "a. Deny IP6 Any; Allow Any" at bounding box center [151, 78] width 0 height 5
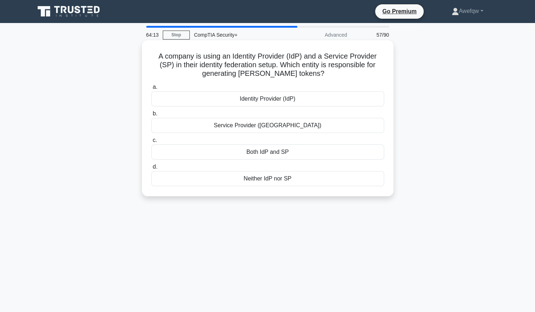
click at [281, 152] on div "Both IdP and SP" at bounding box center [267, 151] width 233 height 15
click at [151, 143] on input "c. Both IdP and SP" at bounding box center [151, 140] width 0 height 5
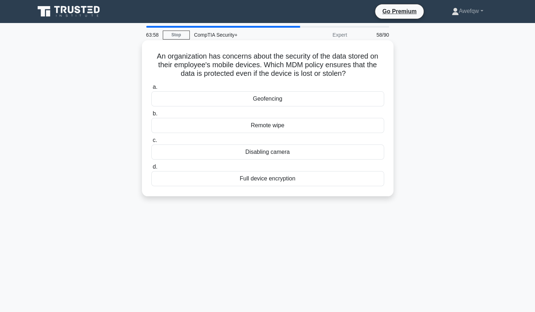
click at [253, 98] on div "Geofencing" at bounding box center [267, 98] width 233 height 15
click at [151, 89] on input "a. Geofencing" at bounding box center [151, 87] width 0 height 5
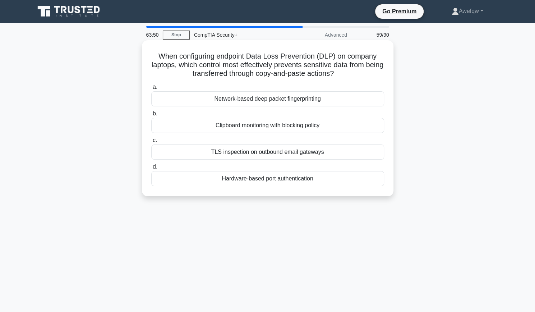
click at [297, 69] on h5 "When configuring endpoint Data Loss Prevention (DLP) on company laptops, which …" at bounding box center [268, 65] width 234 height 27
click at [296, 126] on div "Clipboard monitoring with blocking policy" at bounding box center [267, 125] width 233 height 15
click at [151, 116] on input "b. Clipboard monitoring with blocking policy" at bounding box center [151, 113] width 0 height 5
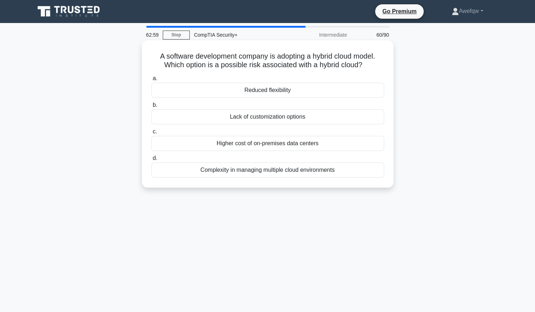
click at [265, 171] on div "Complexity in managing multiple cloud environments" at bounding box center [267, 169] width 233 height 15
click at [151, 161] on input "d. Complexity in managing multiple cloud environments" at bounding box center [151, 158] width 0 height 5
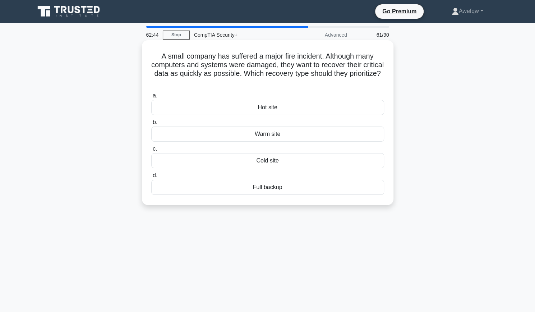
click at [278, 156] on div "Cold site" at bounding box center [267, 160] width 233 height 15
click at [151, 151] on input "c. Cold site" at bounding box center [151, 149] width 0 height 5
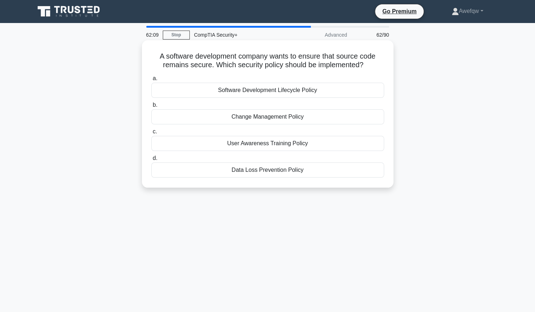
click at [256, 95] on div "Software Development Lifecycle Policy" at bounding box center [267, 90] width 233 height 15
click at [151, 81] on input "a. Software Development Lifecycle Policy" at bounding box center [151, 78] width 0 height 5
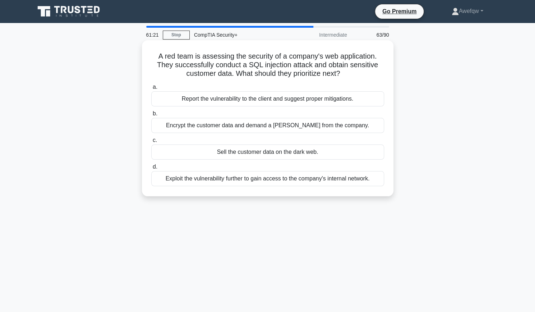
click at [285, 101] on div "Report the vulnerability to the client and suggest proper mitigations." at bounding box center [267, 98] width 233 height 15
click at [151, 89] on input "a. Report the vulnerability to the client and suggest proper mitigations." at bounding box center [151, 87] width 0 height 5
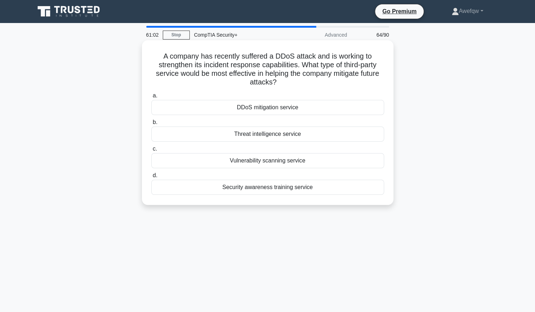
click at [274, 108] on div "DDoS mitigation service" at bounding box center [267, 107] width 233 height 15
click at [151, 98] on input "a. DDoS mitigation service" at bounding box center [151, 95] width 0 height 5
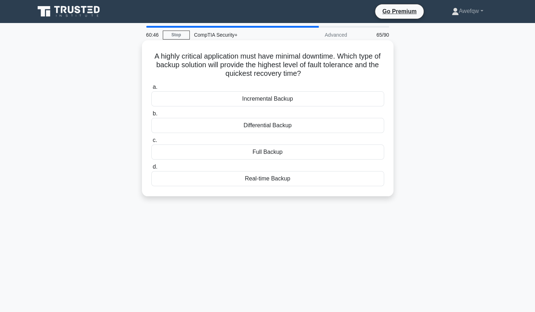
click at [267, 180] on div "Real-time Backup" at bounding box center [267, 178] width 233 height 15
click at [151, 169] on input "d. Real-time Backup" at bounding box center [151, 167] width 0 height 5
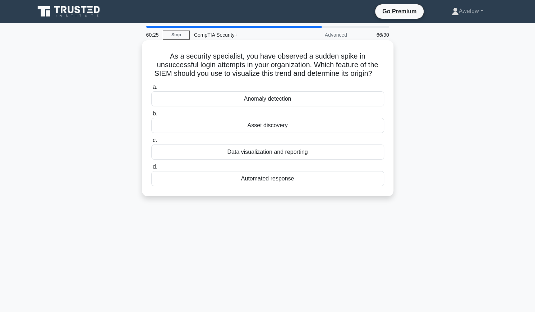
click at [275, 100] on div "Anomaly detection" at bounding box center [267, 98] width 233 height 15
click at [151, 89] on input "a. Anomaly detection" at bounding box center [151, 87] width 0 height 5
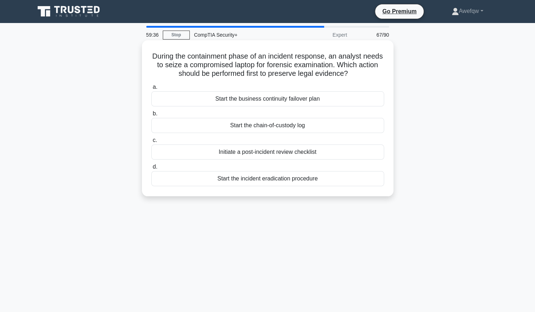
click at [275, 156] on div "Initiate a post-incident review checklist" at bounding box center [267, 151] width 233 height 15
click at [151, 143] on input "c. Initiate a post-incident review checklist" at bounding box center [151, 140] width 0 height 5
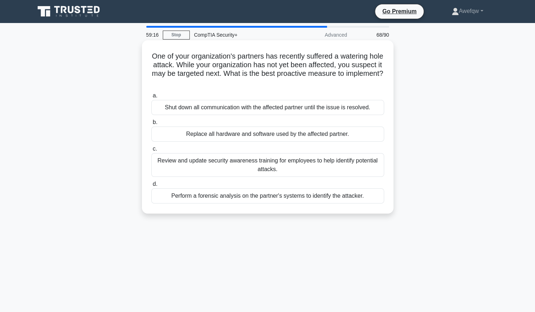
click at [258, 196] on div "Perform a forensic analysis on the partner's systems to identify the attacker." at bounding box center [267, 195] width 233 height 15
click at [151, 187] on input "d. Perform a forensic analysis on the partner's systems to identify the attacke…" at bounding box center [151, 184] width 0 height 5
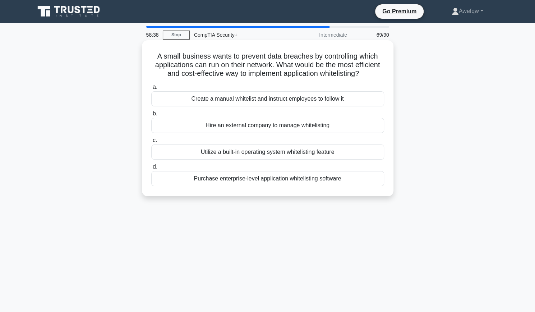
click at [302, 159] on div "Utilize a built-in operating system whitelisting feature" at bounding box center [267, 151] width 233 height 15
click at [151, 143] on input "c. Utilize a built-in operating system whitelisting feature" at bounding box center [151, 140] width 0 height 5
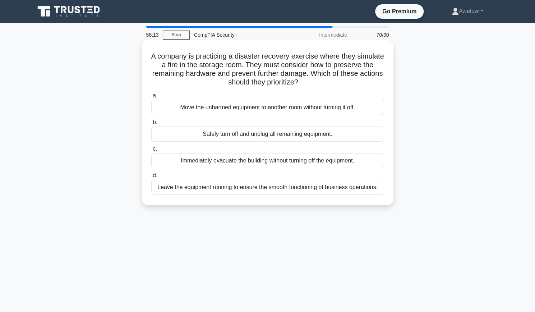
click at [266, 134] on div "Safely turn off and unplug all remaining equipment." at bounding box center [267, 134] width 233 height 15
click at [151, 125] on input "b. Safely turn off and unplug all remaining equipment." at bounding box center [151, 122] width 0 height 5
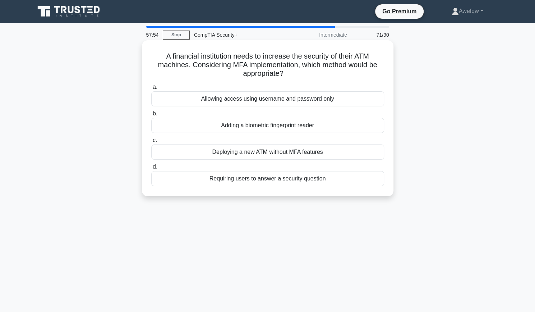
click at [269, 127] on div "Adding a biometric fingerprint reader" at bounding box center [267, 125] width 233 height 15
click at [151, 116] on input "b. Adding a biometric fingerprint reader" at bounding box center [151, 113] width 0 height 5
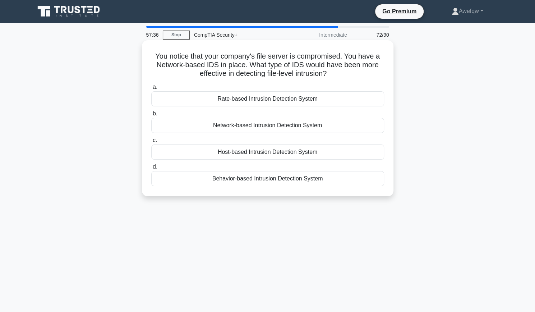
click at [292, 155] on div "Host-based Intrusion Detection System" at bounding box center [267, 151] width 233 height 15
click at [151, 143] on input "c. Host-based Intrusion Detection System" at bounding box center [151, 140] width 0 height 5
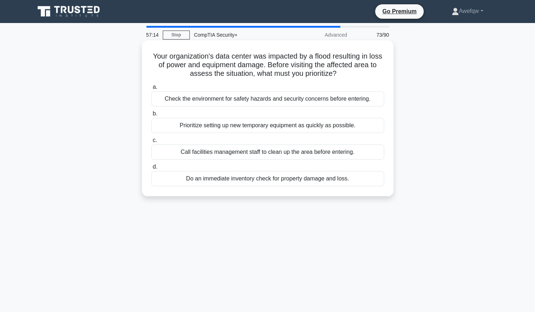
click at [289, 95] on div "Check the environment for safety hazards and security concerns before entering." at bounding box center [267, 98] width 233 height 15
click at [151, 89] on input "a. Check the environment for safety hazards and security concerns before enteri…" at bounding box center [151, 87] width 0 height 5
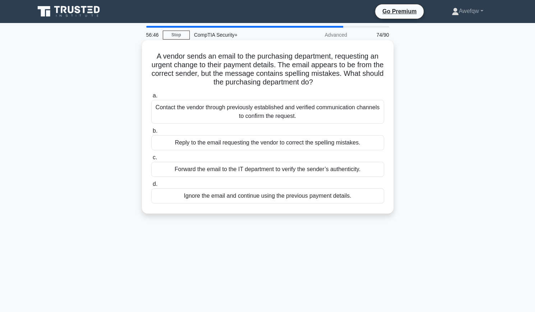
click at [281, 112] on div "Contact the vendor through previously established and verified communication ch…" at bounding box center [267, 112] width 233 height 24
click at [151, 98] on input "a. Contact the vendor through previously established and verified communication…" at bounding box center [151, 95] width 0 height 5
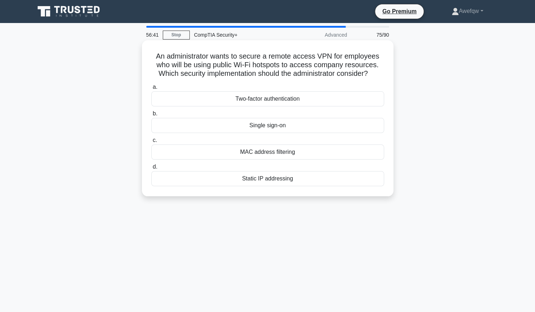
click at [242, 55] on h5 "An administrator wants to secure a remote access VPN for employees who will be …" at bounding box center [268, 65] width 234 height 27
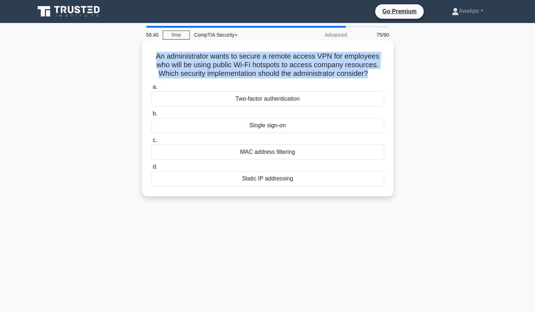
click at [242, 55] on h5 "An administrator wants to secure a remote access VPN for employees who will be …" at bounding box center [268, 65] width 234 height 27
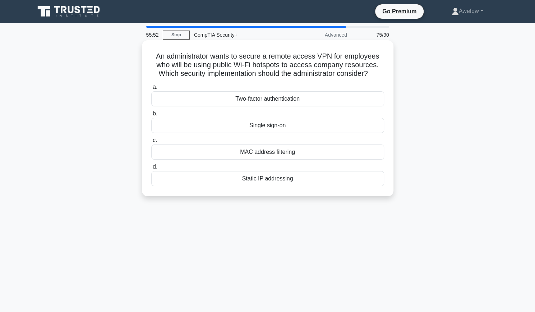
click at [310, 156] on div "MAC address filtering" at bounding box center [267, 151] width 233 height 15
click at [151, 143] on input "c. MAC address filtering" at bounding box center [151, 140] width 0 height 5
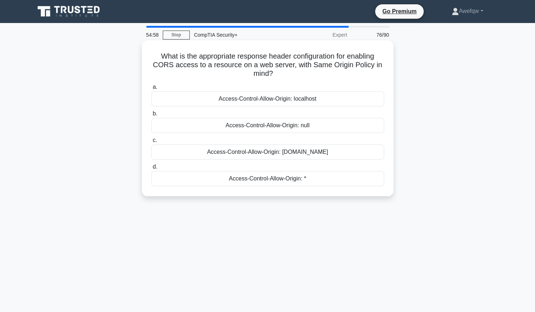
click at [279, 156] on div "Access-Control-Allow-Origin: specific-domain.com" at bounding box center [267, 151] width 233 height 15
click at [151, 143] on input "c. Access-Control-Allow-Origin: specific-domain.com" at bounding box center [151, 140] width 0 height 5
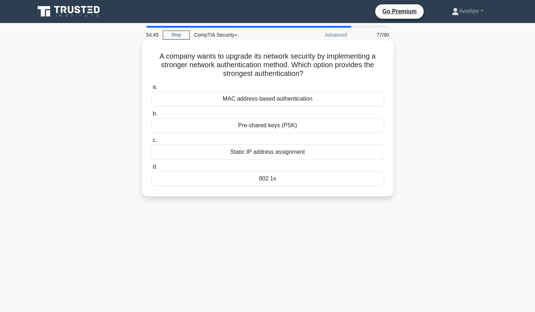
click at [289, 183] on div "802.1x" at bounding box center [267, 178] width 233 height 15
click at [151, 169] on input "d. 802.1x" at bounding box center [151, 167] width 0 height 5
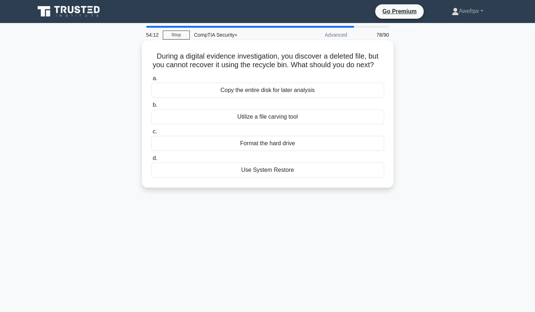
click at [285, 178] on div "Use System Restore" at bounding box center [267, 169] width 233 height 15
click at [151, 161] on input "d. Use System Restore" at bounding box center [151, 158] width 0 height 5
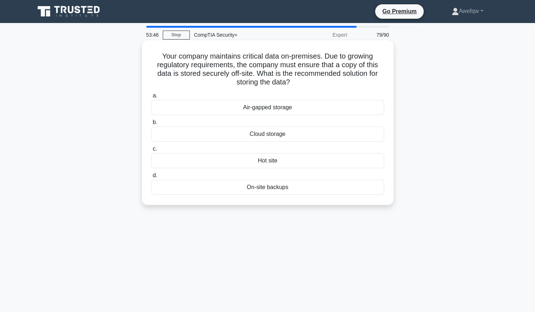
click at [282, 133] on div "Cloud storage" at bounding box center [267, 134] width 233 height 15
click at [151, 125] on input "b. Cloud storage" at bounding box center [151, 122] width 0 height 5
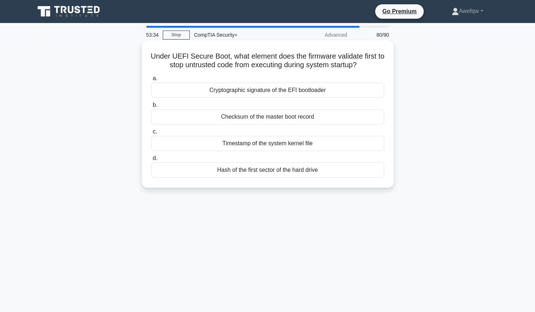
click at [322, 119] on div "Checksum of the master boot record" at bounding box center [267, 116] width 233 height 15
click at [151, 107] on input "b. Checksum of the master boot record" at bounding box center [151, 105] width 0 height 5
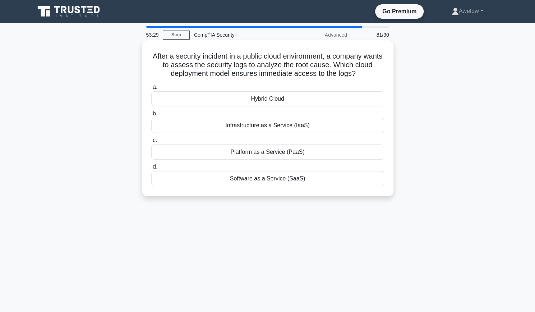
click at [311, 65] on h5 "After a security incident in a public cloud environment, a company wants to ass…" at bounding box center [268, 65] width 234 height 27
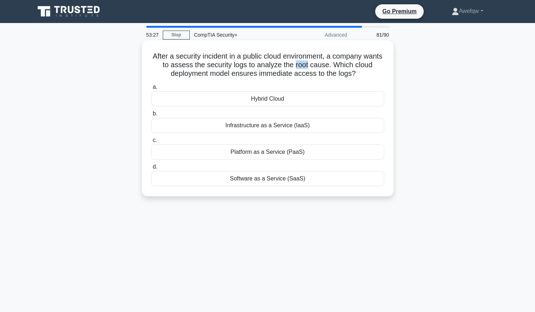
click at [311, 65] on h5 "After a security incident in a public cloud environment, a company wants to ass…" at bounding box center [268, 65] width 234 height 27
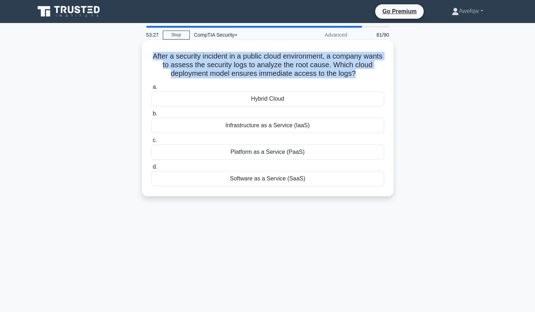
click at [311, 65] on h5 "After a security incident in a public cloud environment, a company wants to ass…" at bounding box center [268, 65] width 234 height 27
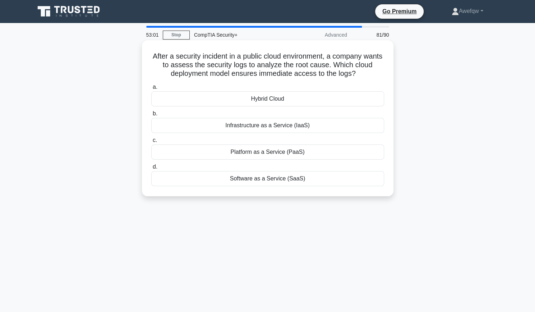
click at [290, 125] on div "Infrastructure as a Service (IaaS)" at bounding box center [267, 125] width 233 height 15
click at [151, 116] on input "b. Infrastructure as a Service (IaaS)" at bounding box center [151, 113] width 0 height 5
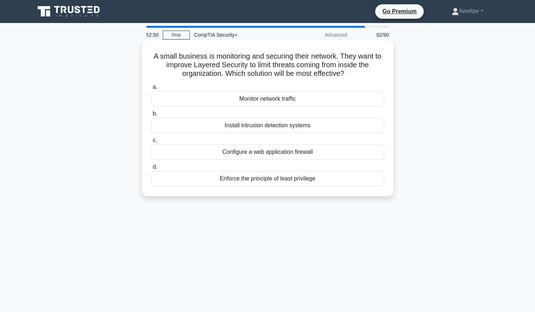
click at [286, 61] on h5 "A small business is monitoring and securing their network. They want to improve…" at bounding box center [268, 65] width 234 height 27
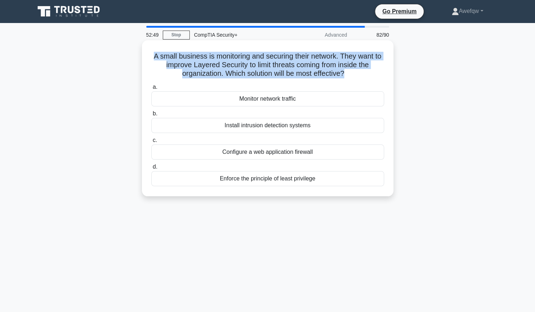
click at [286, 61] on h5 "A small business is monitoring and securing their network. They want to improve…" at bounding box center [268, 65] width 234 height 27
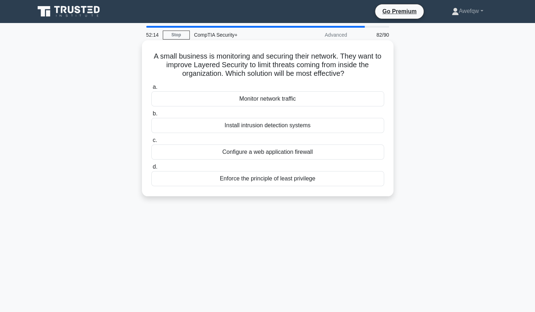
click at [283, 124] on div "Install intrusion detection systems" at bounding box center [267, 125] width 233 height 15
click at [151, 116] on input "b. Install intrusion detection systems" at bounding box center [151, 113] width 0 height 5
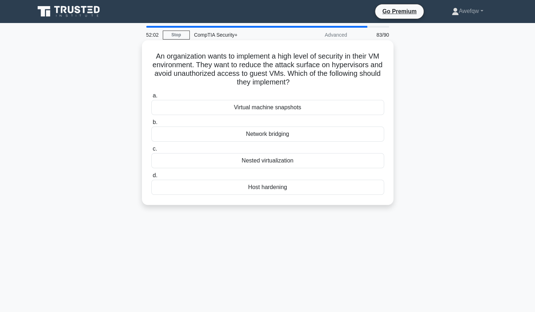
click at [281, 187] on div "Host hardening" at bounding box center [267, 187] width 233 height 15
click at [151, 178] on input "d. Host hardening" at bounding box center [151, 175] width 0 height 5
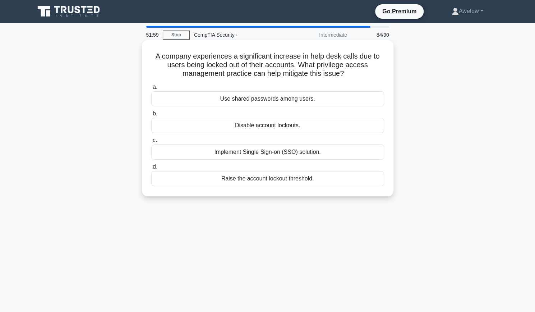
click at [250, 57] on h5 "A company experiences a significant increase in help desk calls due to users be…" at bounding box center [268, 65] width 234 height 27
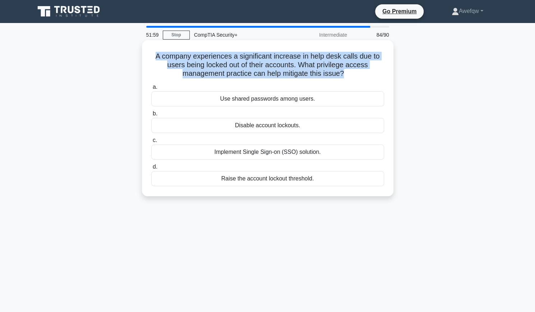
click at [250, 57] on h5 "A company experiences a significant increase in help desk calls due to users be…" at bounding box center [268, 65] width 234 height 27
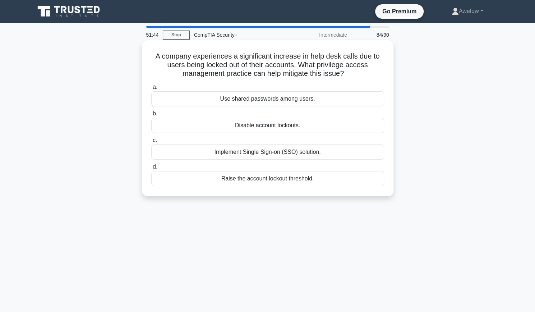
click at [265, 152] on div "Implement Single Sign-on (SSO) solution." at bounding box center [267, 151] width 233 height 15
click at [151, 143] on input "c. Implement Single Sign-on (SSO) solution." at bounding box center [151, 140] width 0 height 5
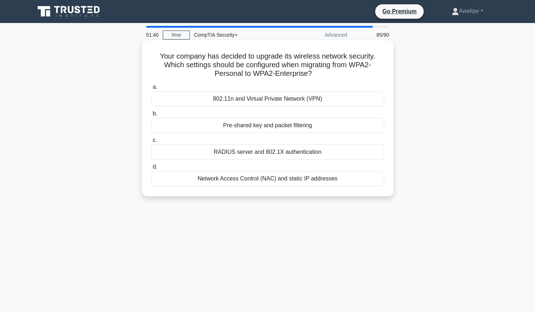
click at [299, 72] on h5 "Your company has decided to upgrade its wireless network security. Which settin…" at bounding box center [268, 65] width 234 height 27
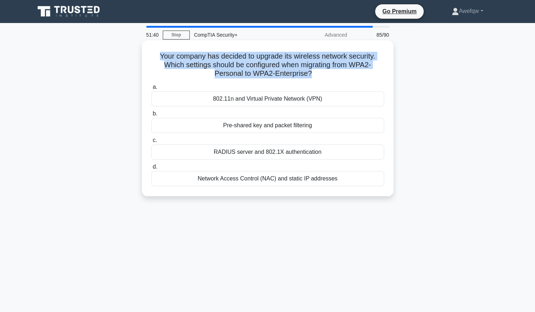
click at [299, 72] on h5 "Your company has decided to upgrade its wireless network security. Which settin…" at bounding box center [268, 65] width 234 height 27
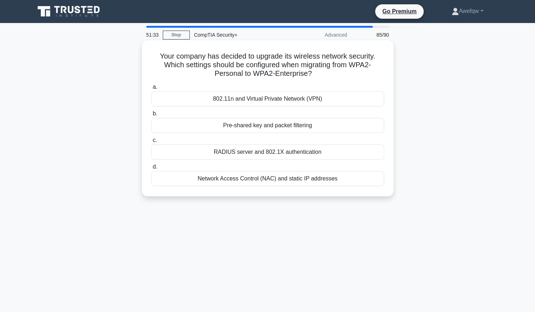
click at [283, 73] on h5 "Your company has decided to upgrade its wireless network security. Which settin…" at bounding box center [268, 65] width 234 height 27
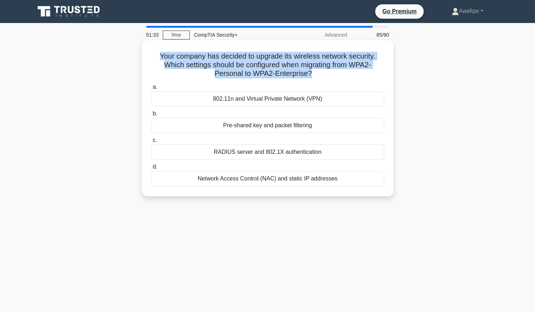
click at [283, 73] on h5 "Your company has decided to upgrade its wireless network security. Which settin…" at bounding box center [268, 65] width 234 height 27
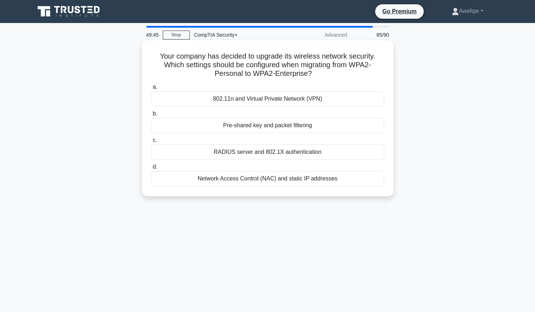
click at [352, 183] on div "Network Access Control (NAC) and static IP addresses" at bounding box center [267, 178] width 233 height 15
click at [151, 169] on input "d. Network Access Control (NAC) and static IP addresses" at bounding box center [151, 167] width 0 height 5
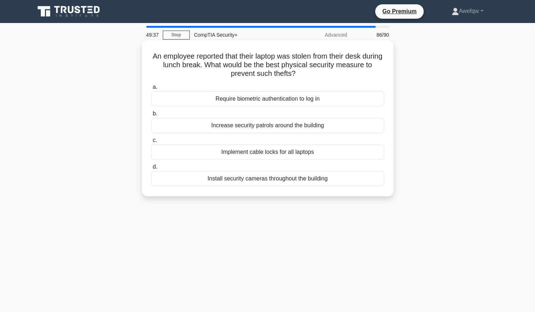
click at [216, 155] on div "Implement cable locks for all laptops" at bounding box center [267, 151] width 233 height 15
click at [151, 143] on input "c. Implement cable locks for all laptops" at bounding box center [151, 140] width 0 height 5
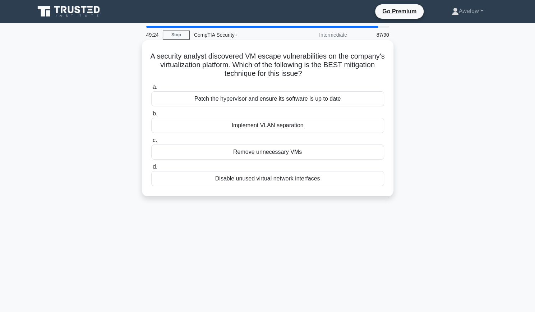
click at [293, 101] on div "Patch the hypervisor and ensure its software is up to date" at bounding box center [267, 98] width 233 height 15
click at [151, 89] on input "a. Patch the hypervisor and ensure its software is up to date" at bounding box center [151, 87] width 0 height 5
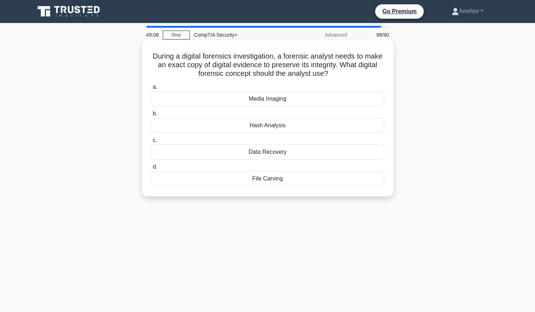
click at [358, 153] on div "Data Recovery" at bounding box center [267, 151] width 233 height 15
click at [151, 143] on input "c. Data Recovery" at bounding box center [151, 140] width 0 height 5
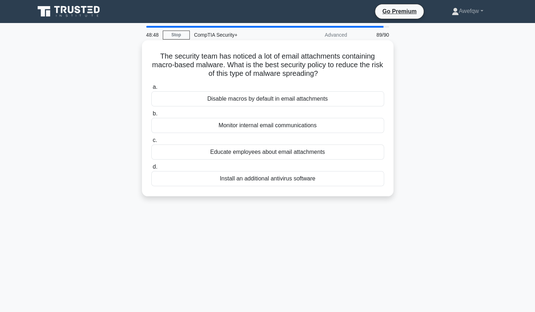
click at [353, 102] on div "Disable macros by default in email attachments" at bounding box center [267, 98] width 233 height 15
click at [151, 89] on input "a. Disable macros by default in email attachments" at bounding box center [151, 87] width 0 height 5
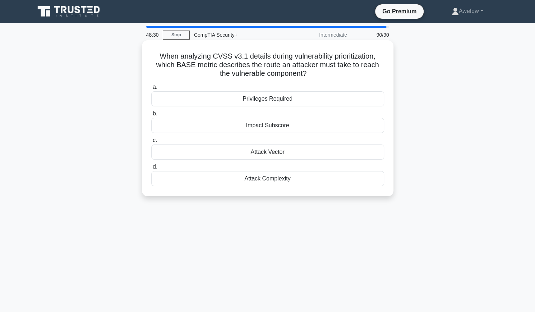
click at [372, 156] on div "Attack Vector" at bounding box center [267, 151] width 233 height 15
click at [151, 143] on input "c. Attack Vector" at bounding box center [151, 140] width 0 height 5
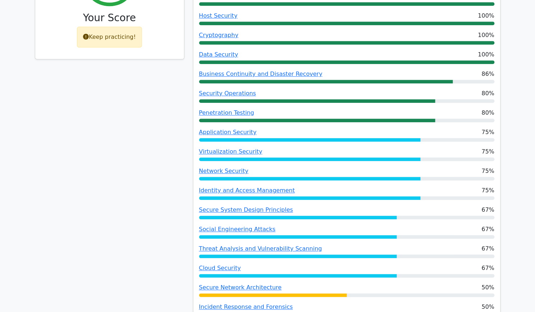
scroll to position [68, 0]
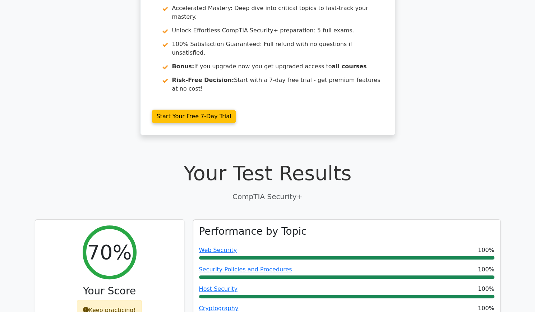
click at [458, 104] on div "image/svg+xml Go Premium CompTIA Security+ Preparation Package (2025) 1241 Supe…" at bounding box center [267, 52] width 535 height 183
